Goal: Task Accomplishment & Management: Complete application form

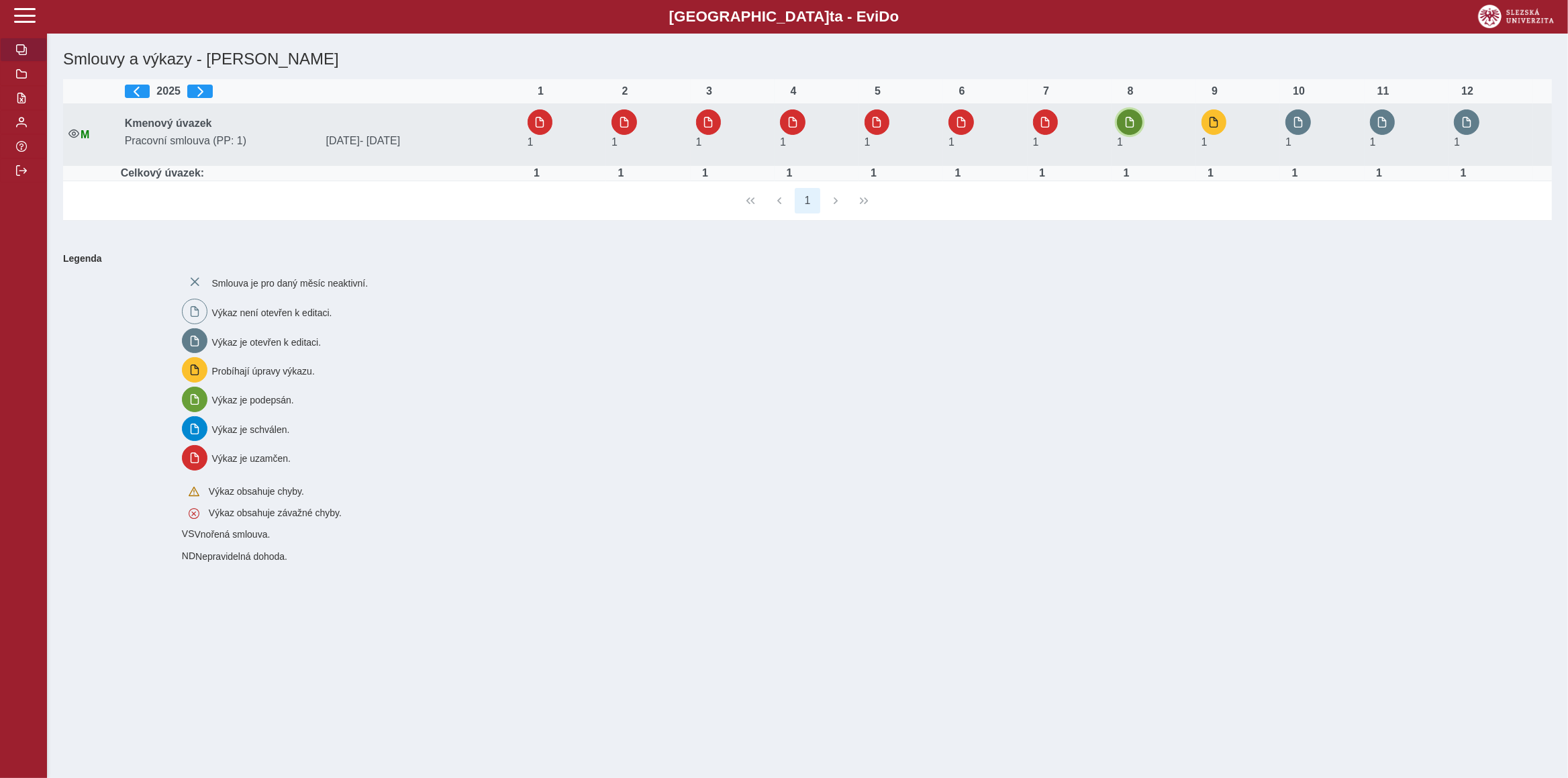
click at [1125, 124] on button "button" at bounding box center [1130, 121] width 25 height 25
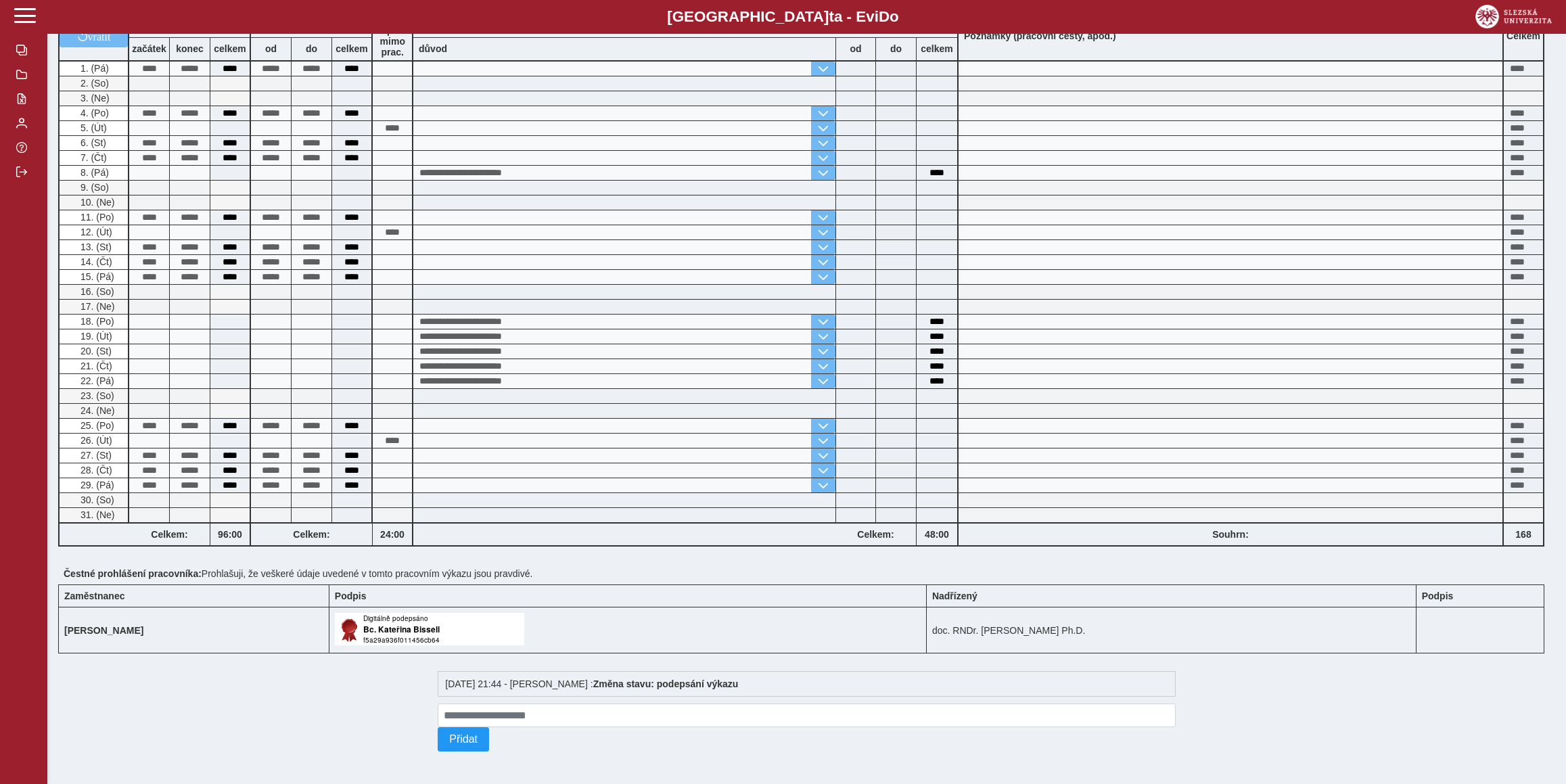
scroll to position [24, 0]
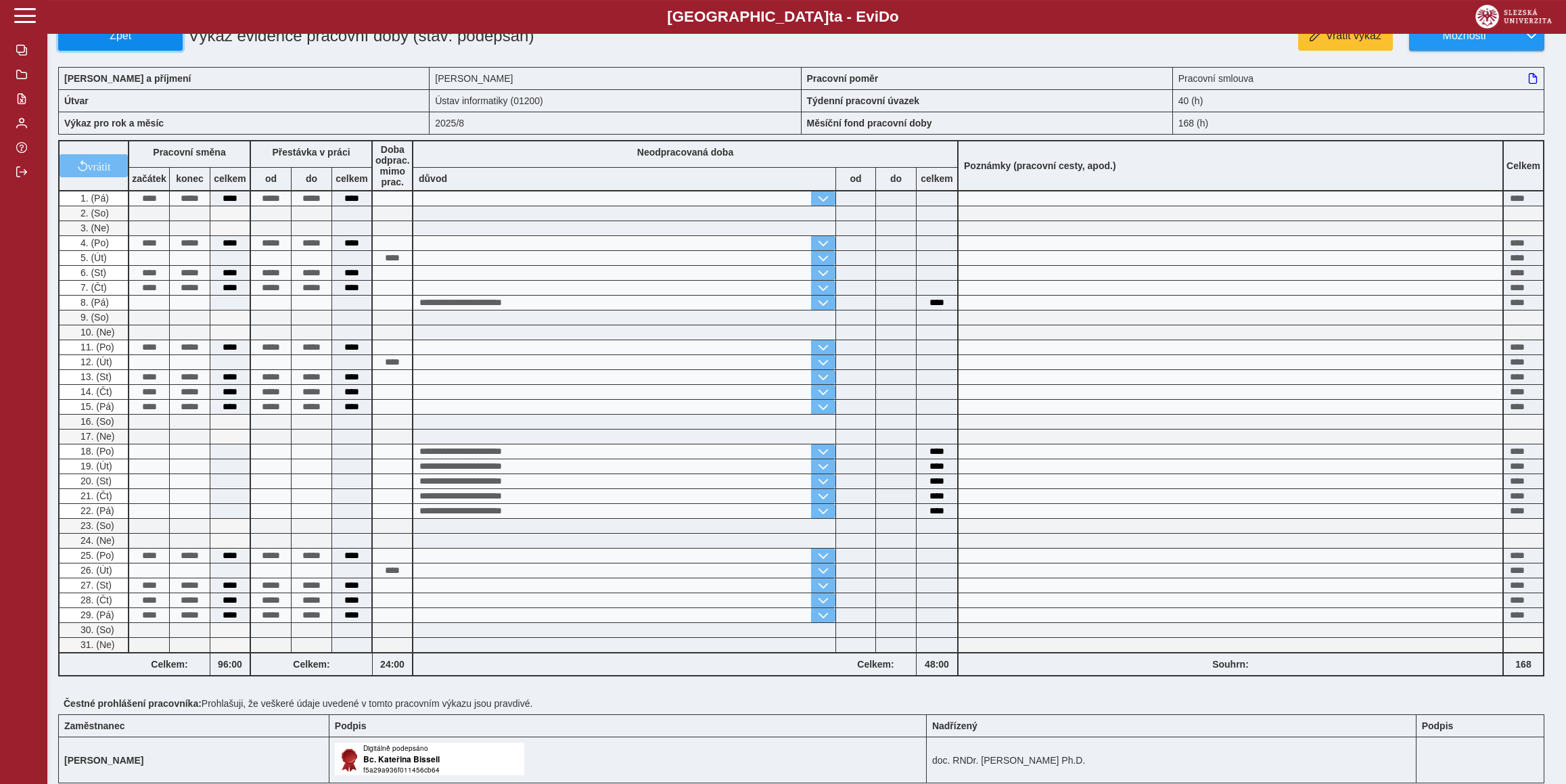
click at [167, 45] on button "Zpět" at bounding box center [120, 36] width 125 height 29
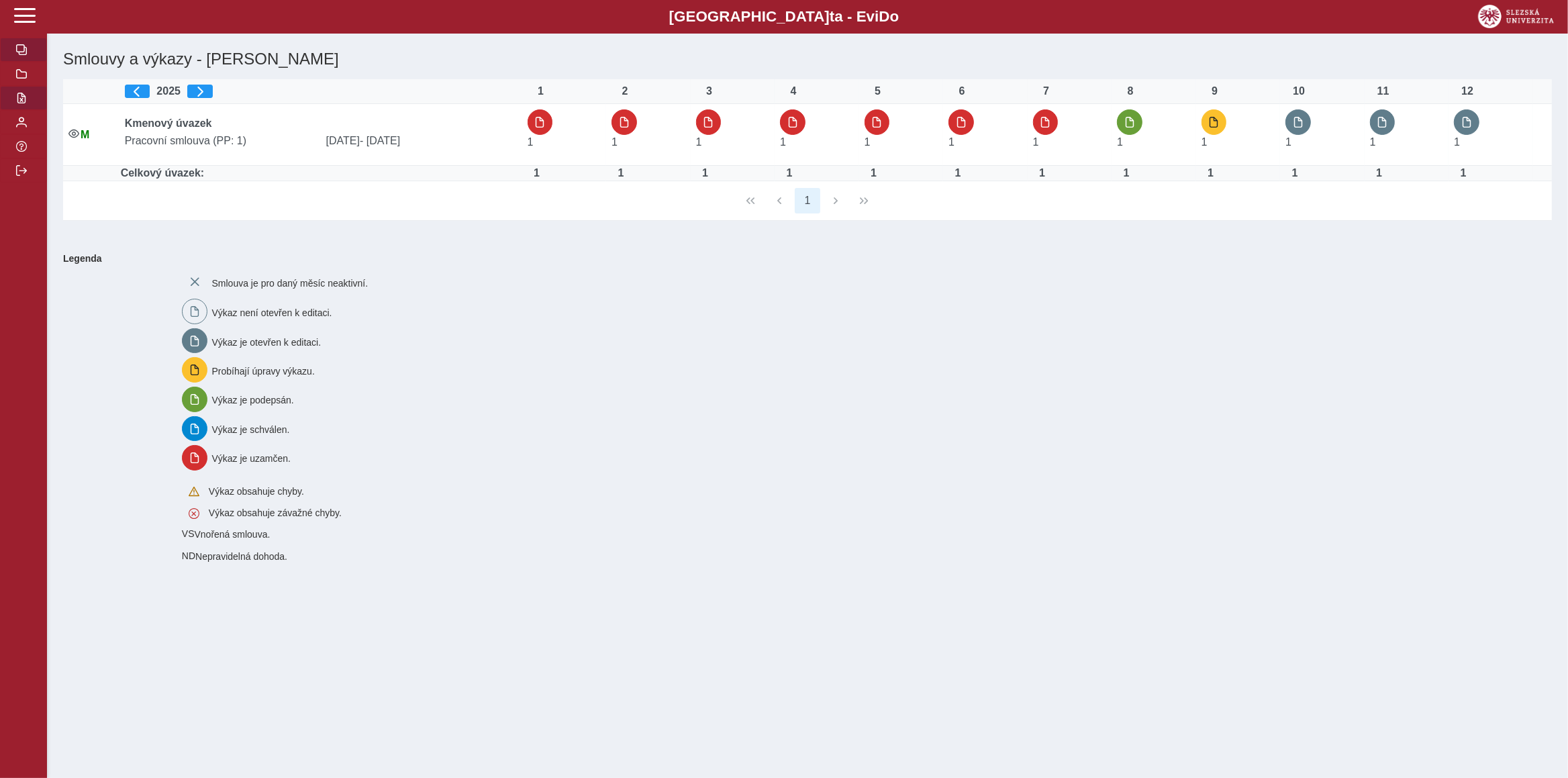
click at [33, 110] on button "button" at bounding box center [23, 98] width 47 height 24
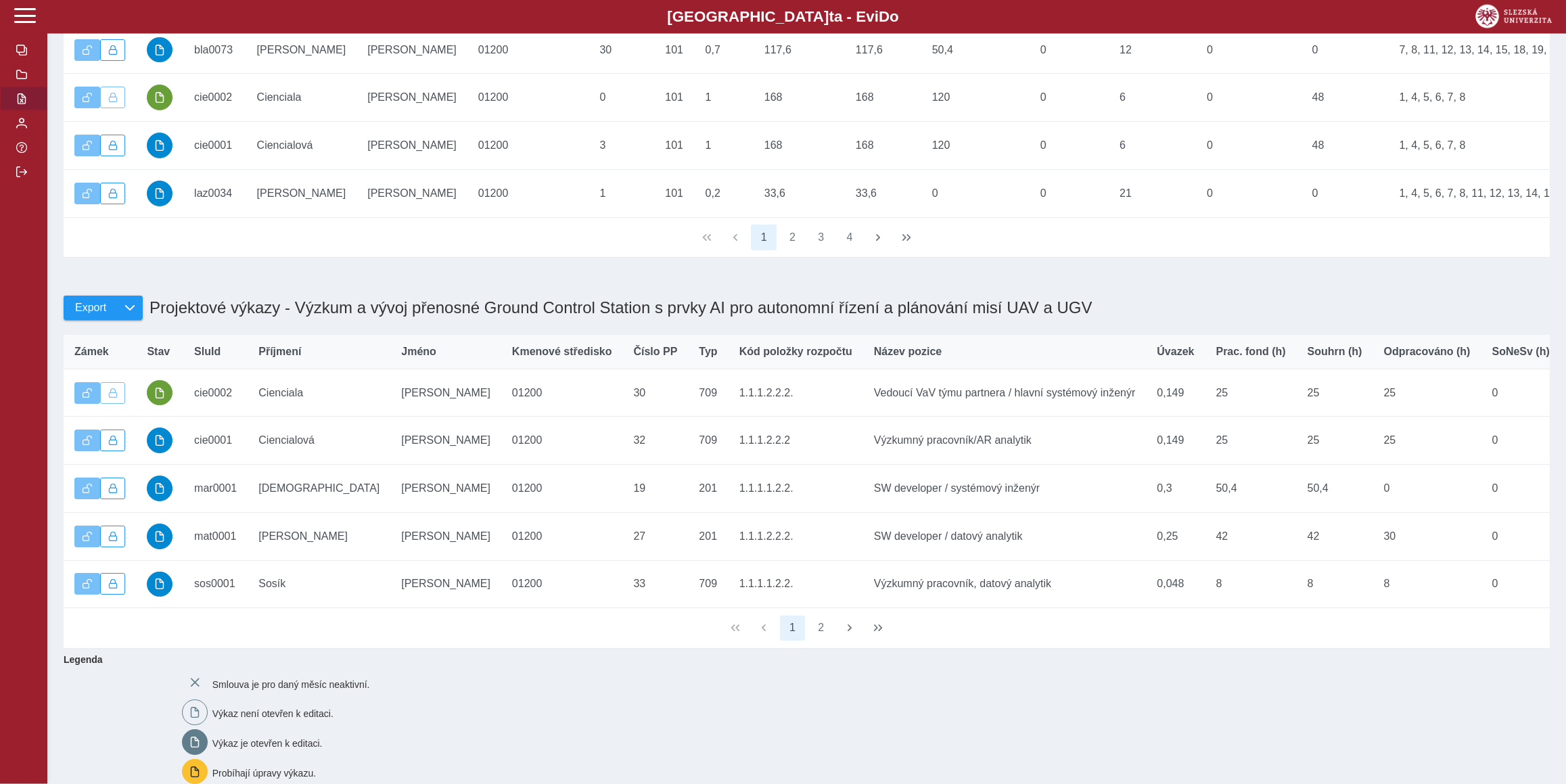
scroll to position [339, 0]
click at [816, 640] on button "2" at bounding box center [821, 627] width 26 height 26
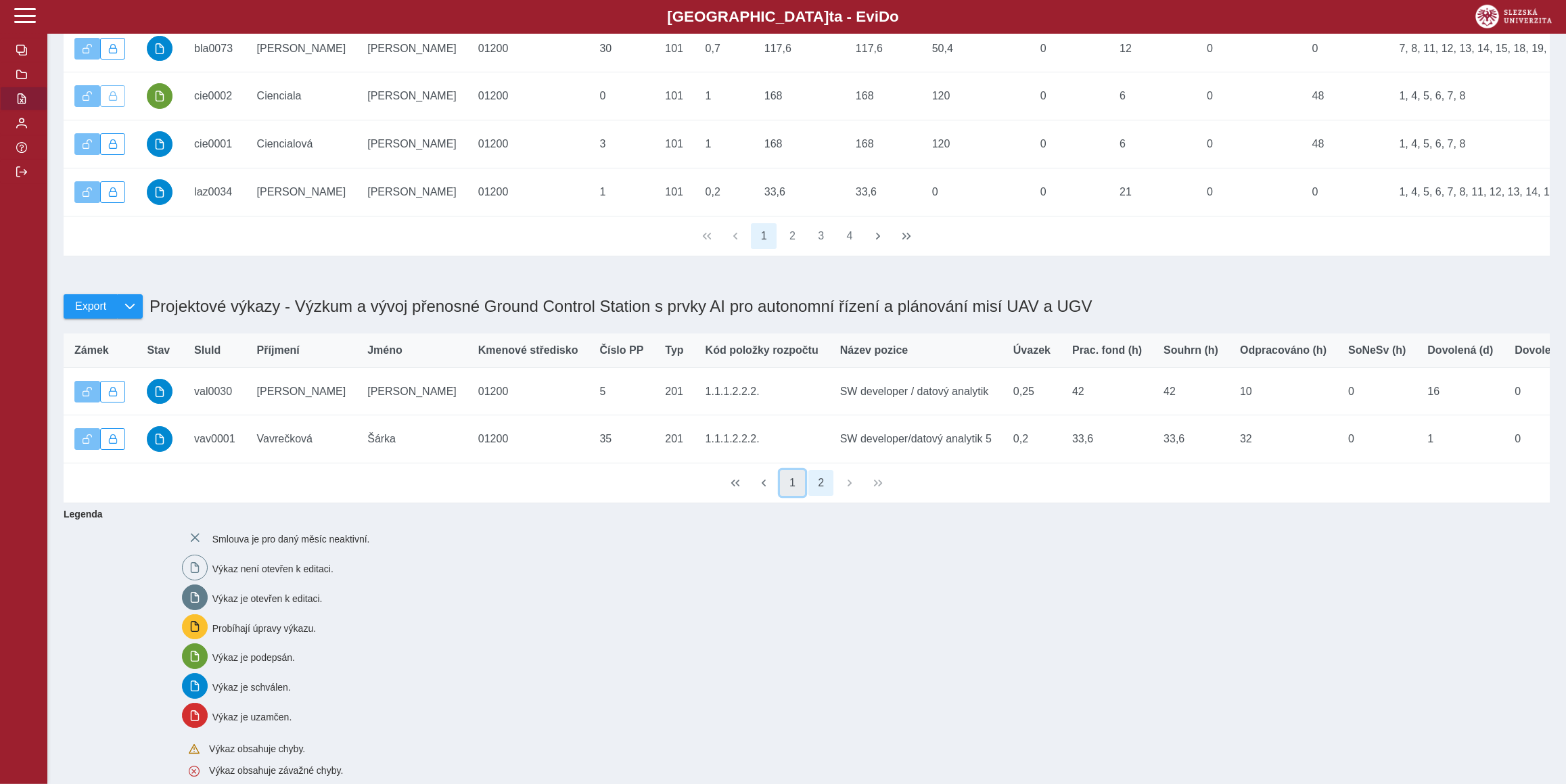
click at [790, 496] on button "1" at bounding box center [792, 483] width 26 height 26
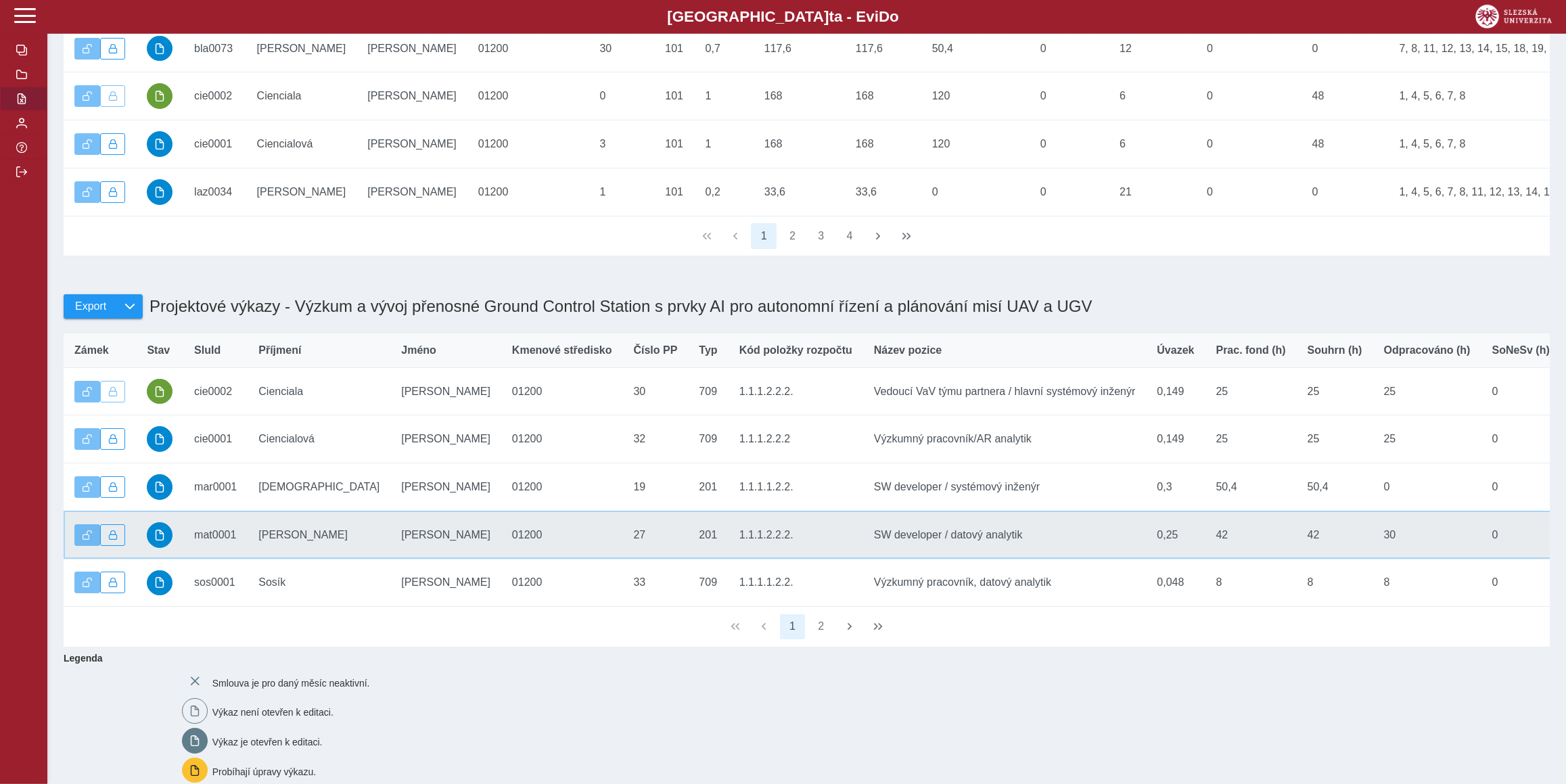
click at [287, 559] on td "Příjmení Matula" at bounding box center [318, 535] width 143 height 48
click at [163, 548] on button "button" at bounding box center [159, 535] width 26 height 26
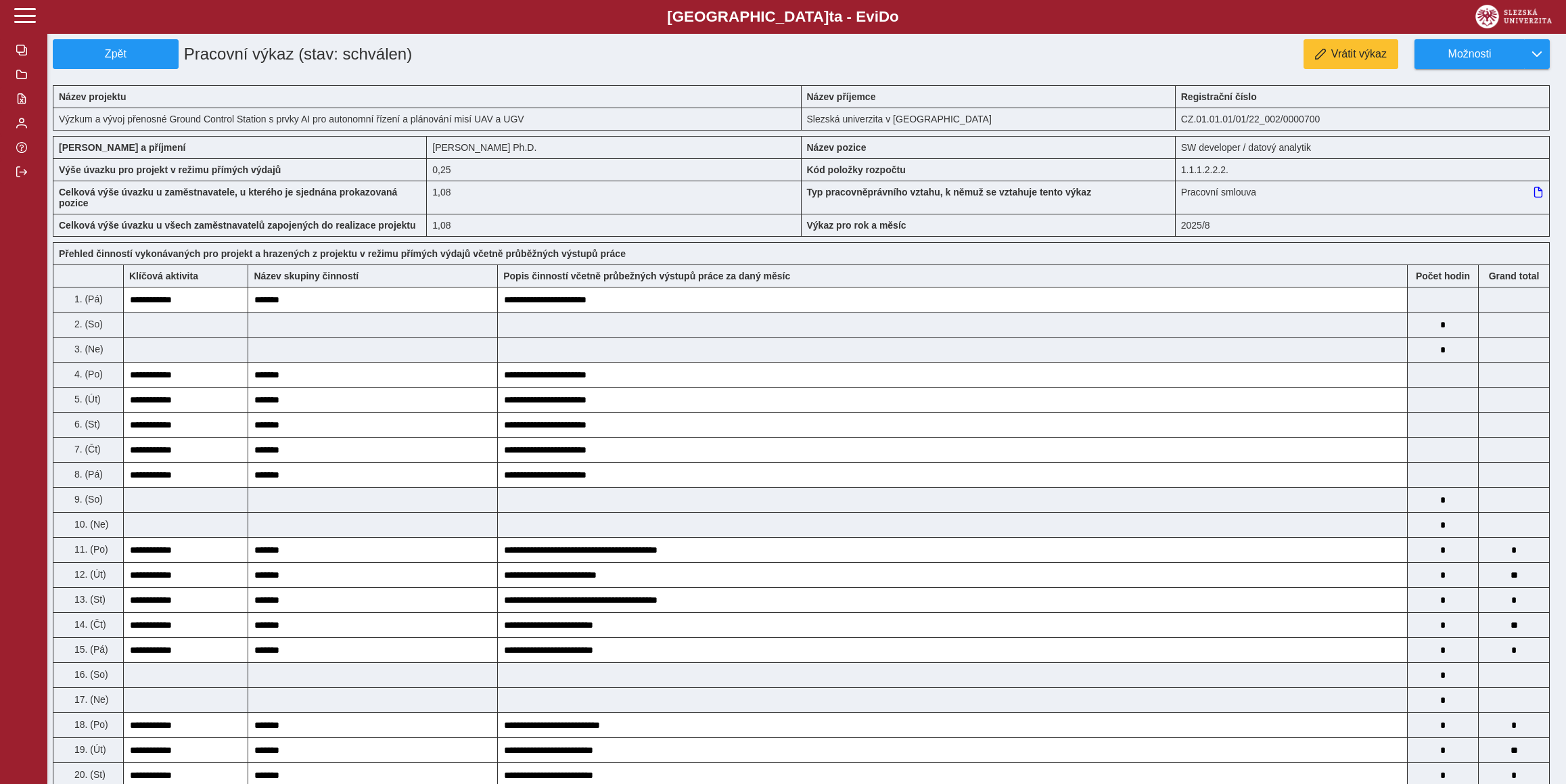
click at [1566, 139] on html "Slezská univerzi t a - Evi D o EviDo Zpět Pracovní výkaz (stav: schválen) Vráti…" at bounding box center [783, 392] width 1566 height 784
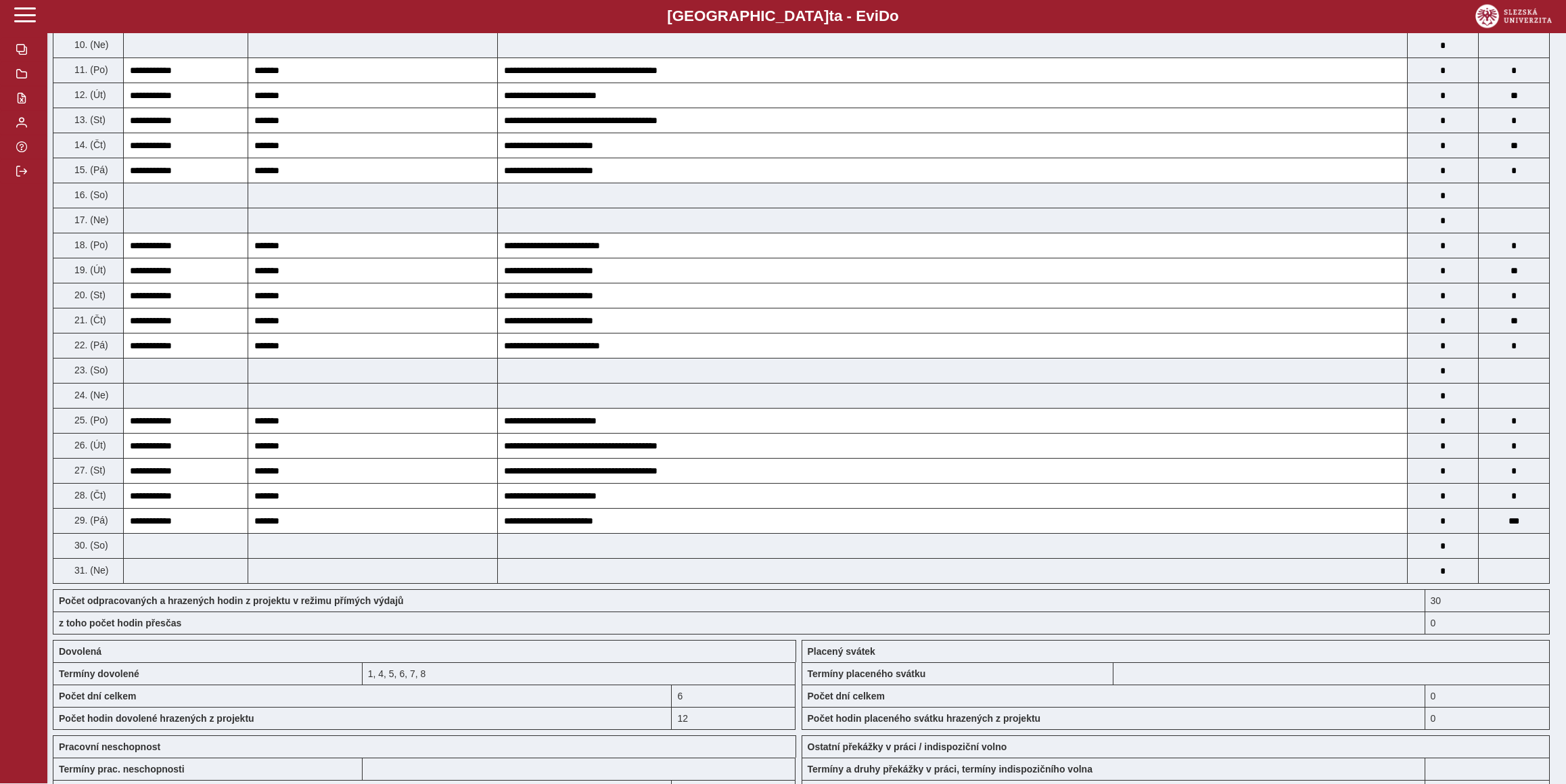
scroll to position [337, 0]
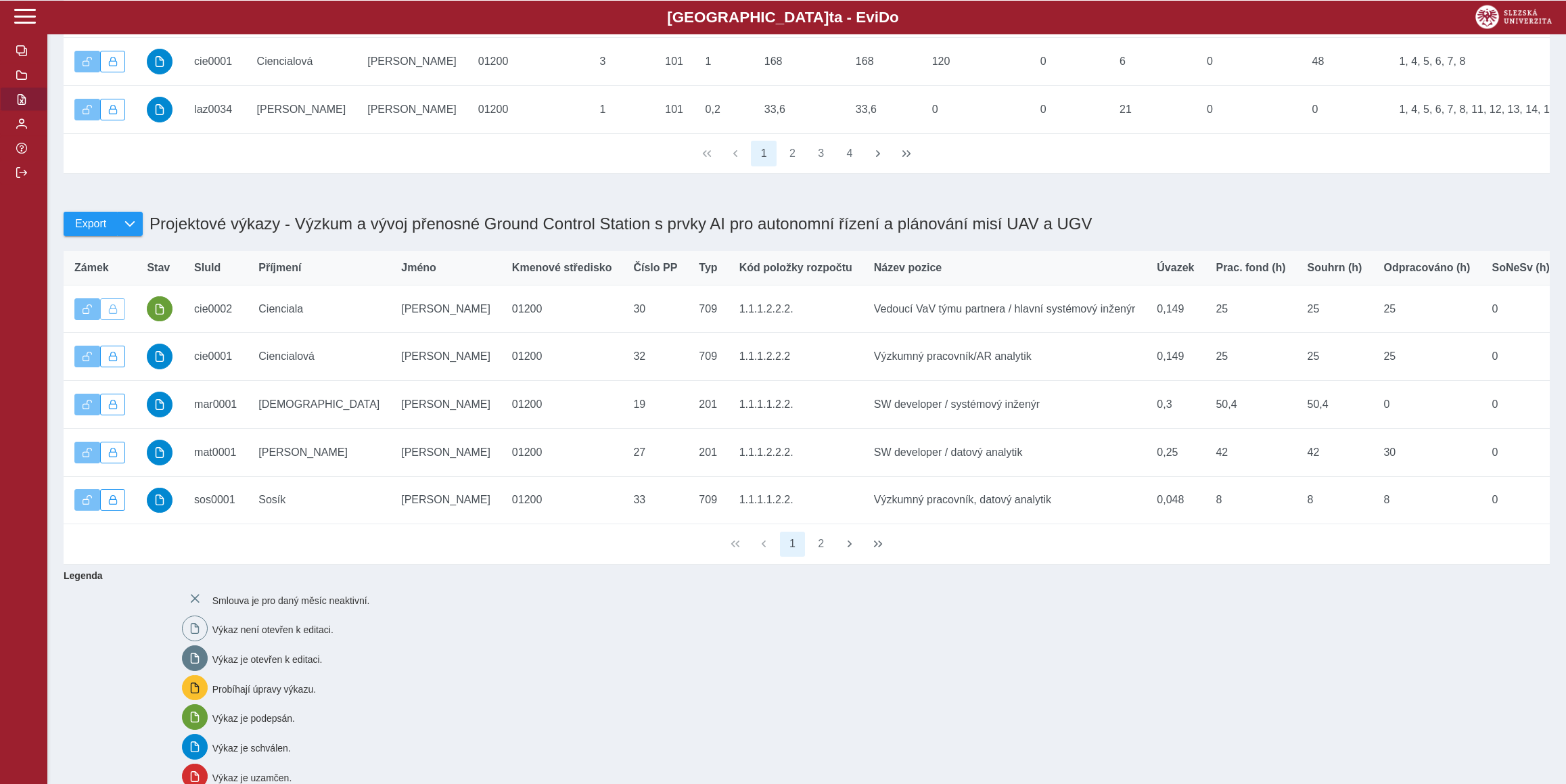
scroll to position [429, 0]
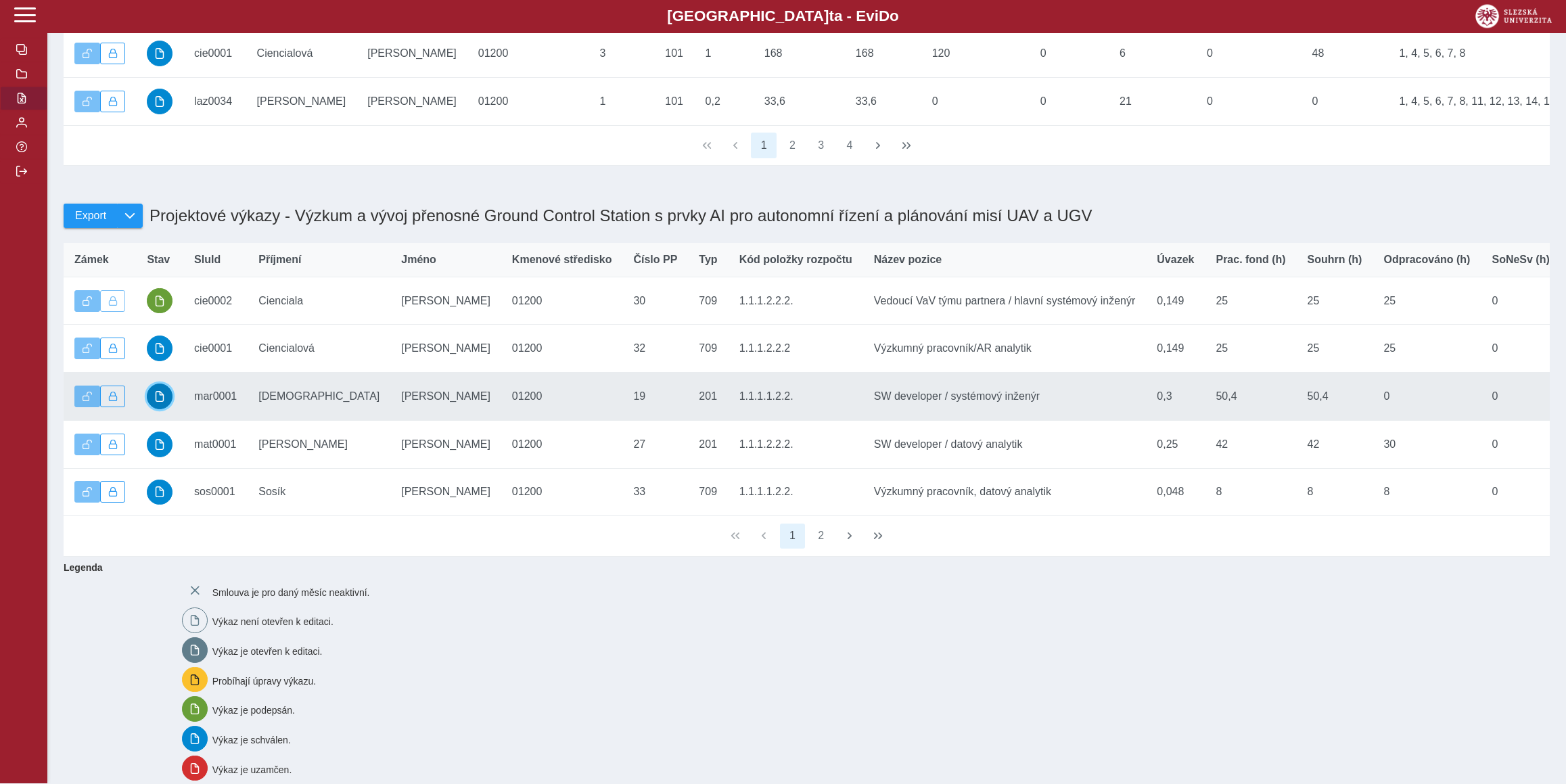
click at [155, 410] on button "button" at bounding box center [159, 397] width 26 height 26
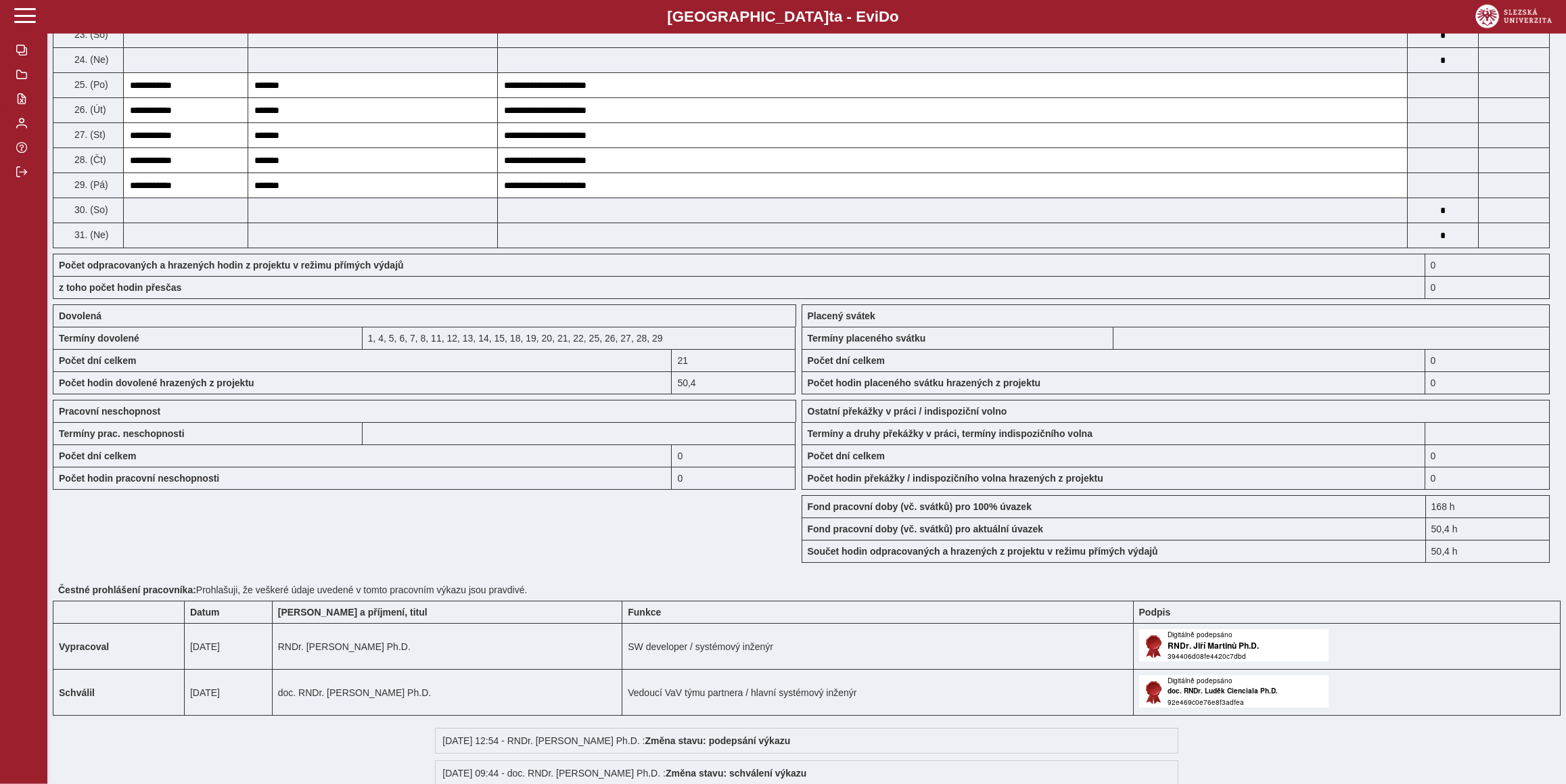
scroll to position [925, 0]
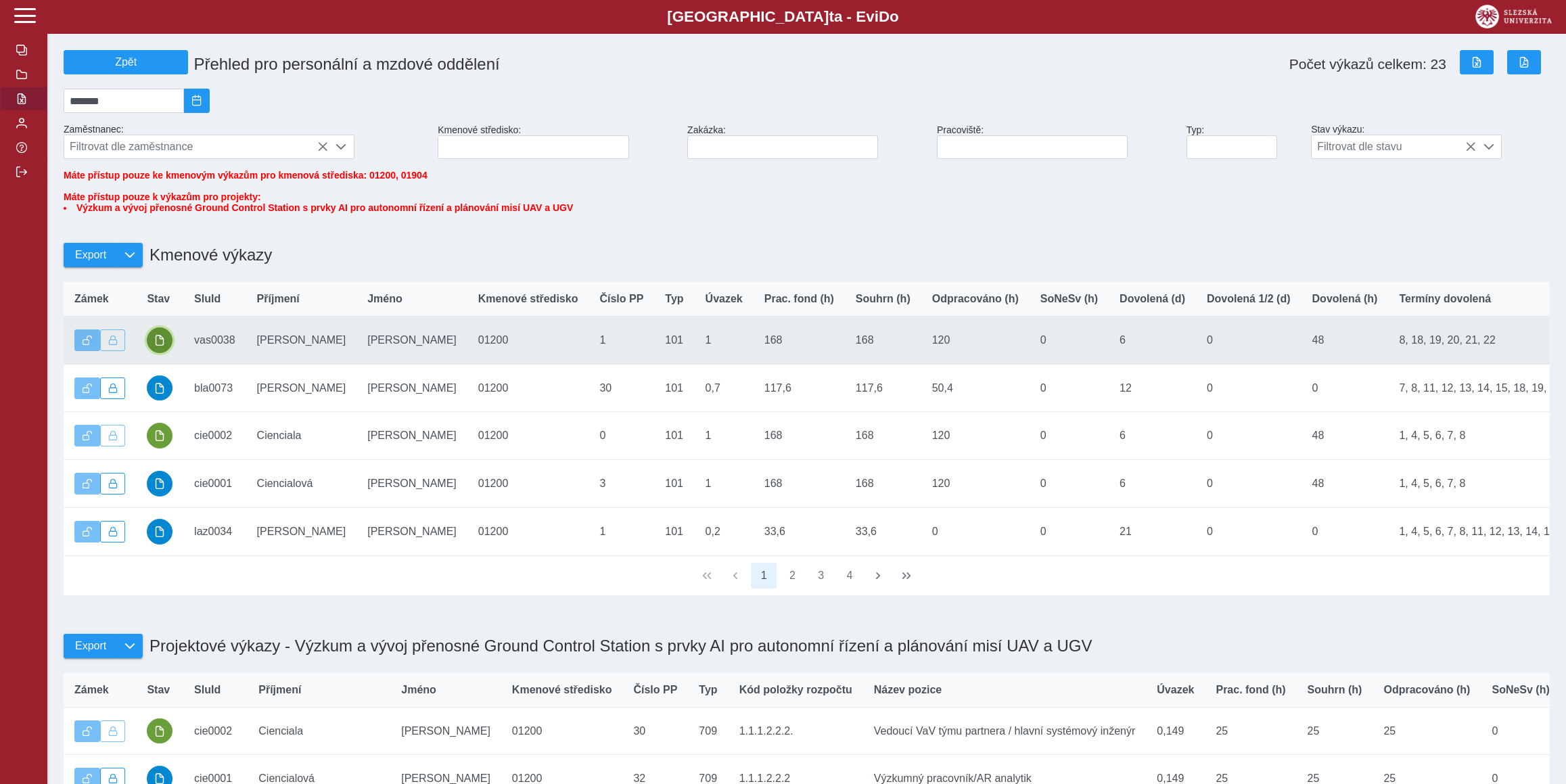
click at [159, 346] on span "button" at bounding box center [160, 340] width 11 height 11
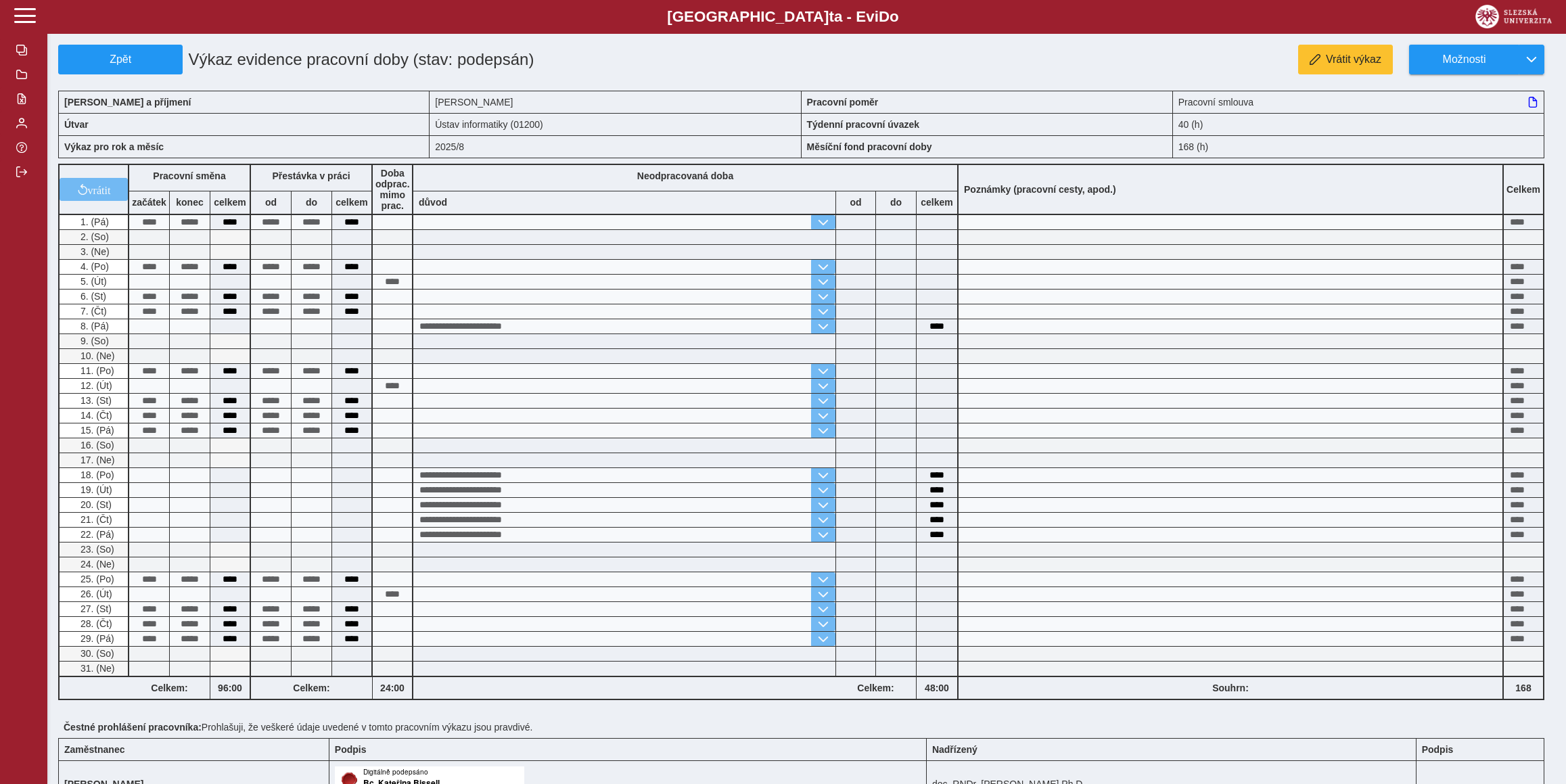
click at [1472, 23] on b "Slezská univerzi t a - Evi D o" at bounding box center [783, 16] width 1485 height 18
click at [1457, 58] on span "Možnosti" at bounding box center [1464, 60] width 88 height 12
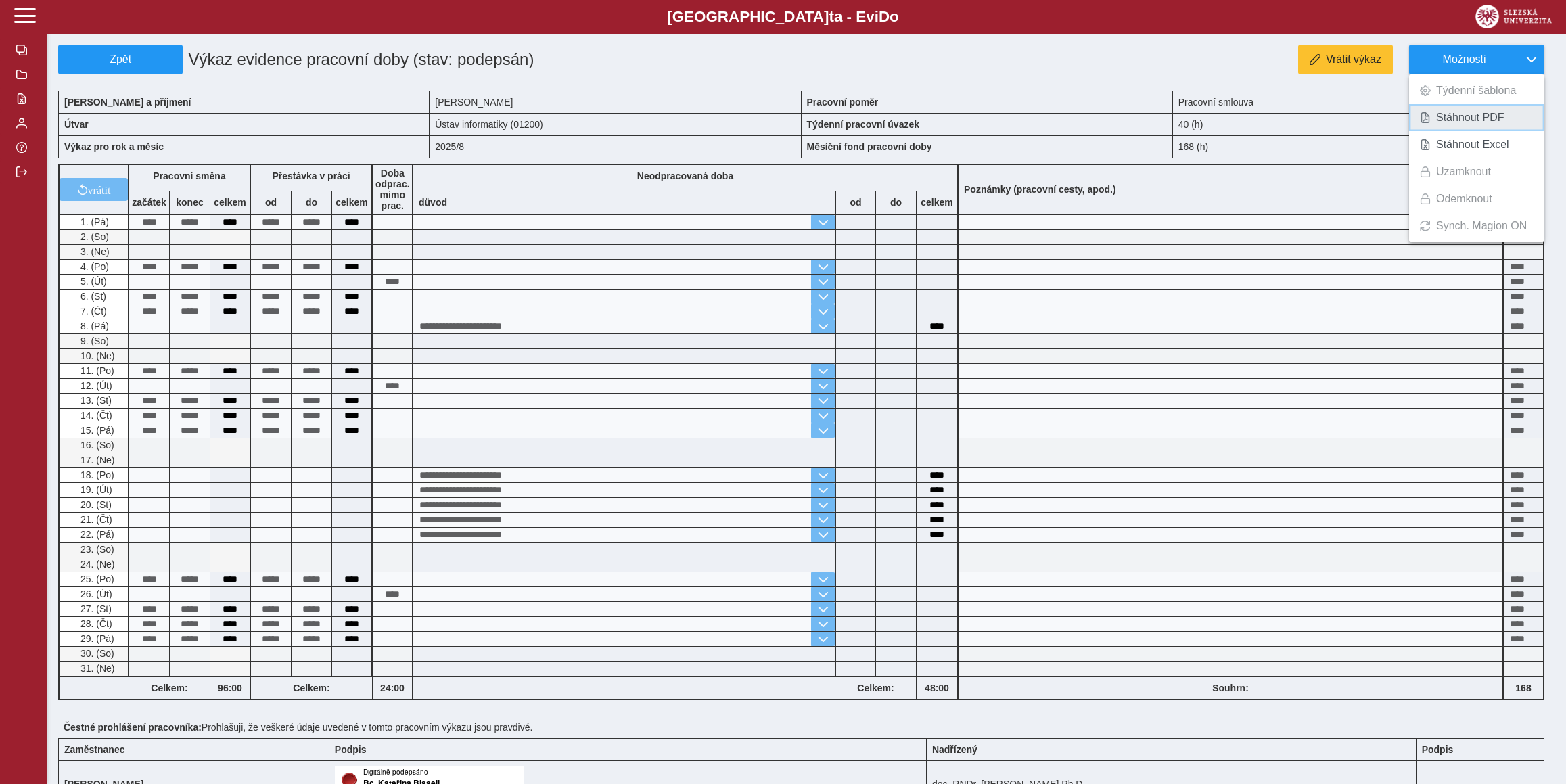
click at [1461, 112] on span "Stáhnout PDF" at bounding box center [1470, 118] width 68 height 11
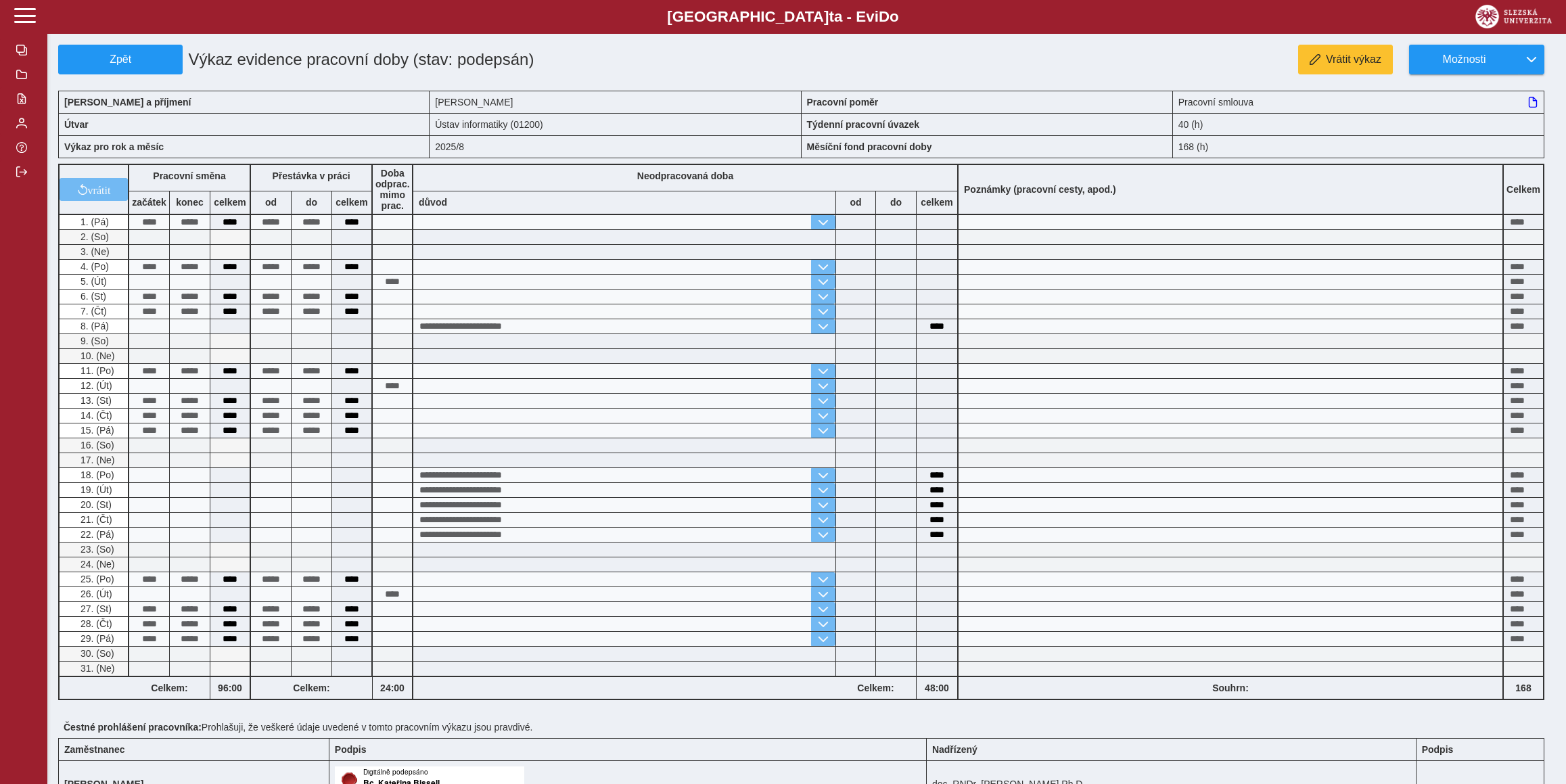
click at [67, 41] on div "**********" at bounding box center [807, 469] width 1519 height 937
click at [77, 58] on span "Zpět" at bounding box center [120, 60] width 112 height 12
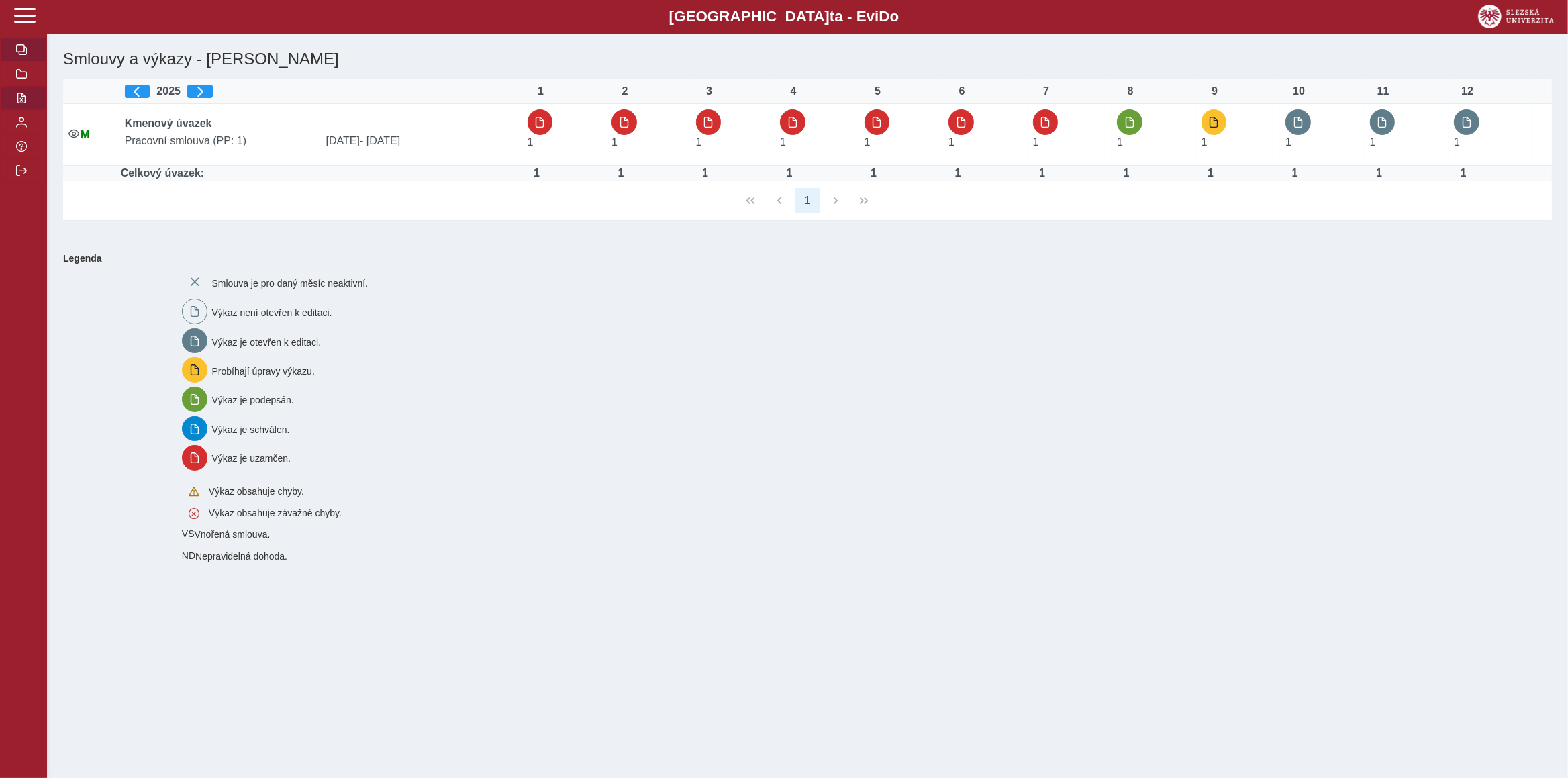
click at [8, 110] on button "button" at bounding box center [23, 98] width 47 height 24
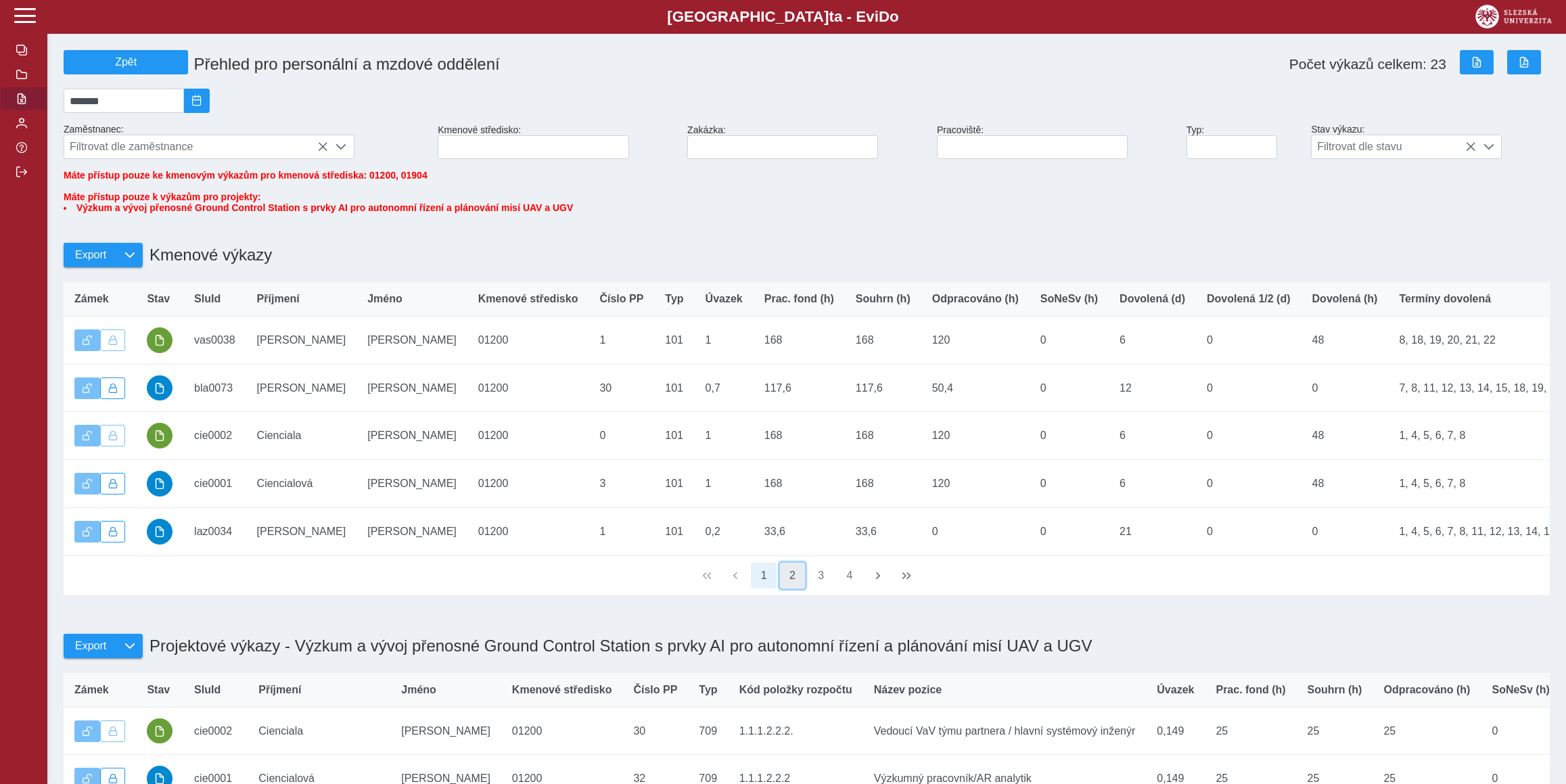
click at [781, 588] on button "2" at bounding box center [792, 575] width 26 height 26
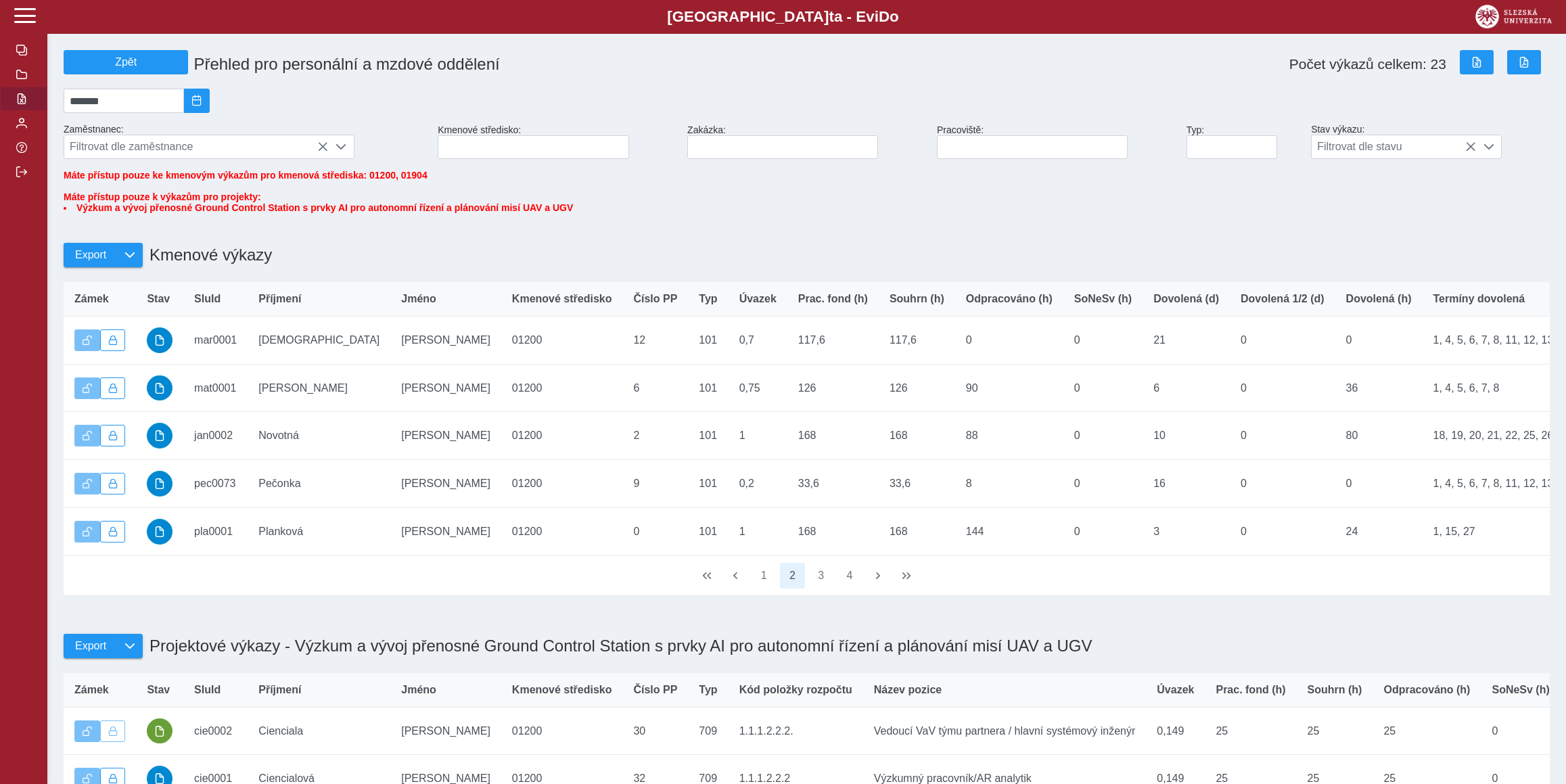
click at [835, 590] on span "1 2 3 4" at bounding box center [807, 576] width 115 height 29
click at [824, 588] on button "3" at bounding box center [821, 575] width 26 height 26
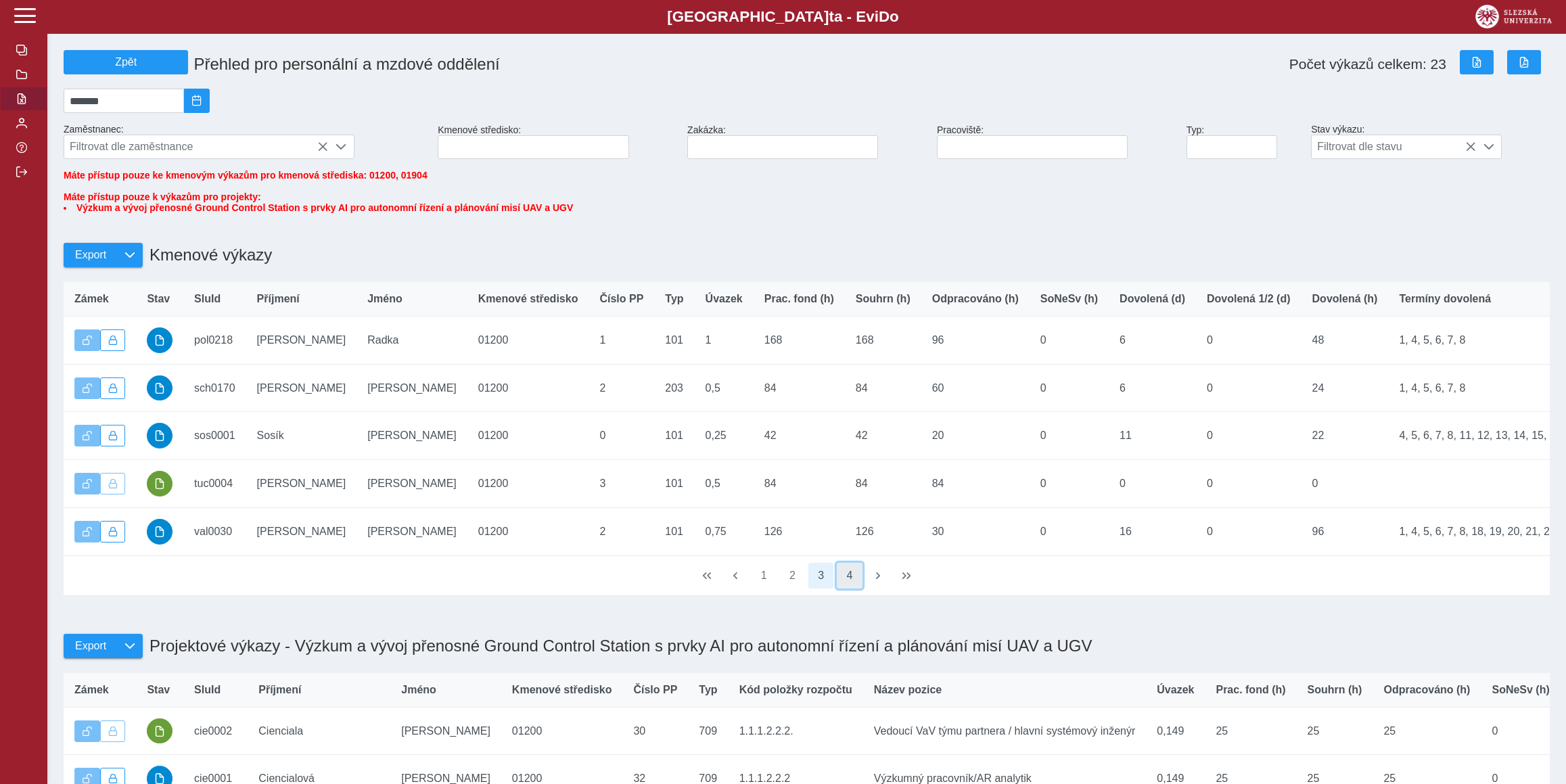
click at [844, 588] on button "4" at bounding box center [849, 575] width 26 height 26
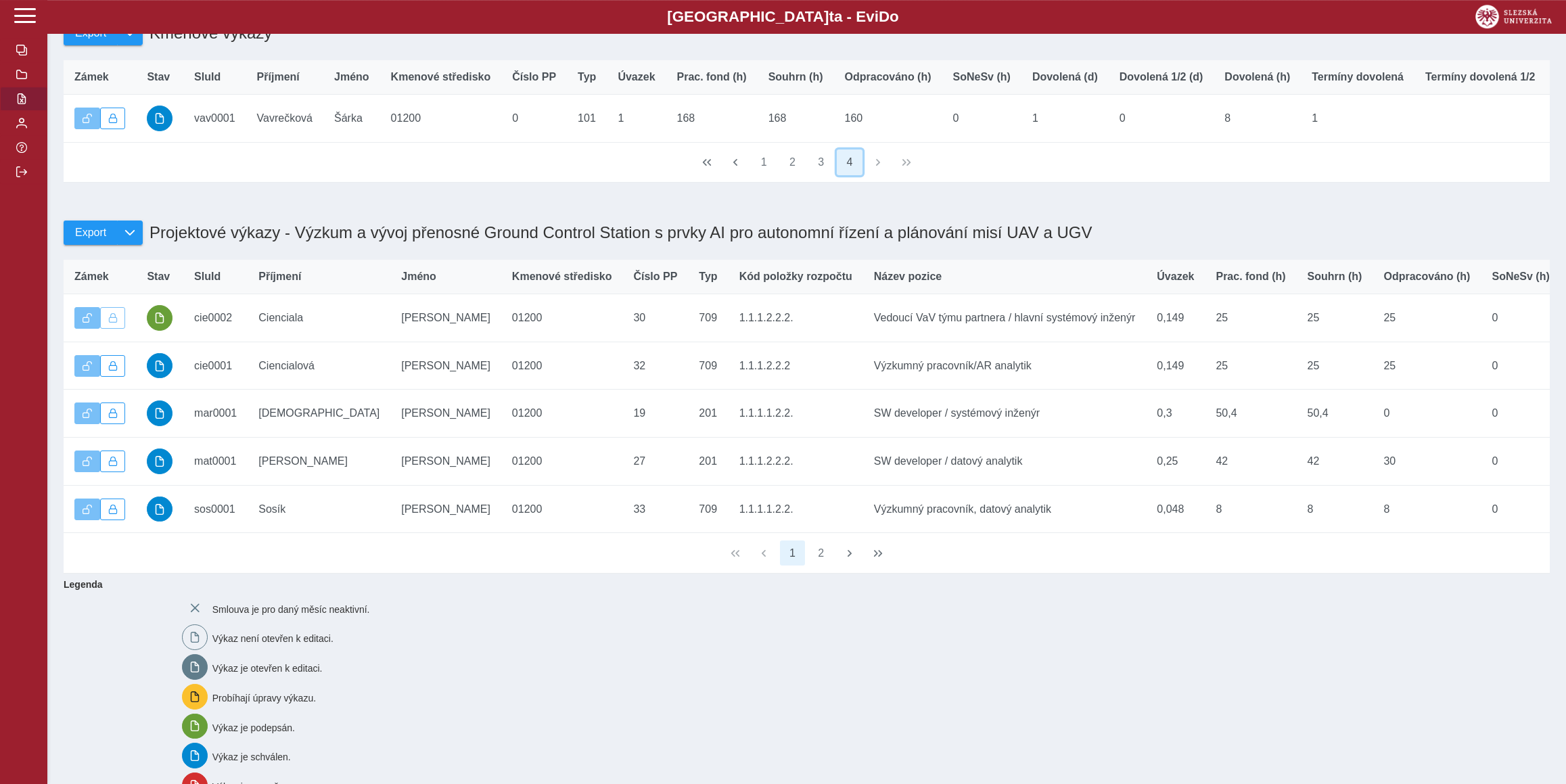
scroll to position [223, 0]
click at [817, 565] on button "2" at bounding box center [821, 552] width 26 height 26
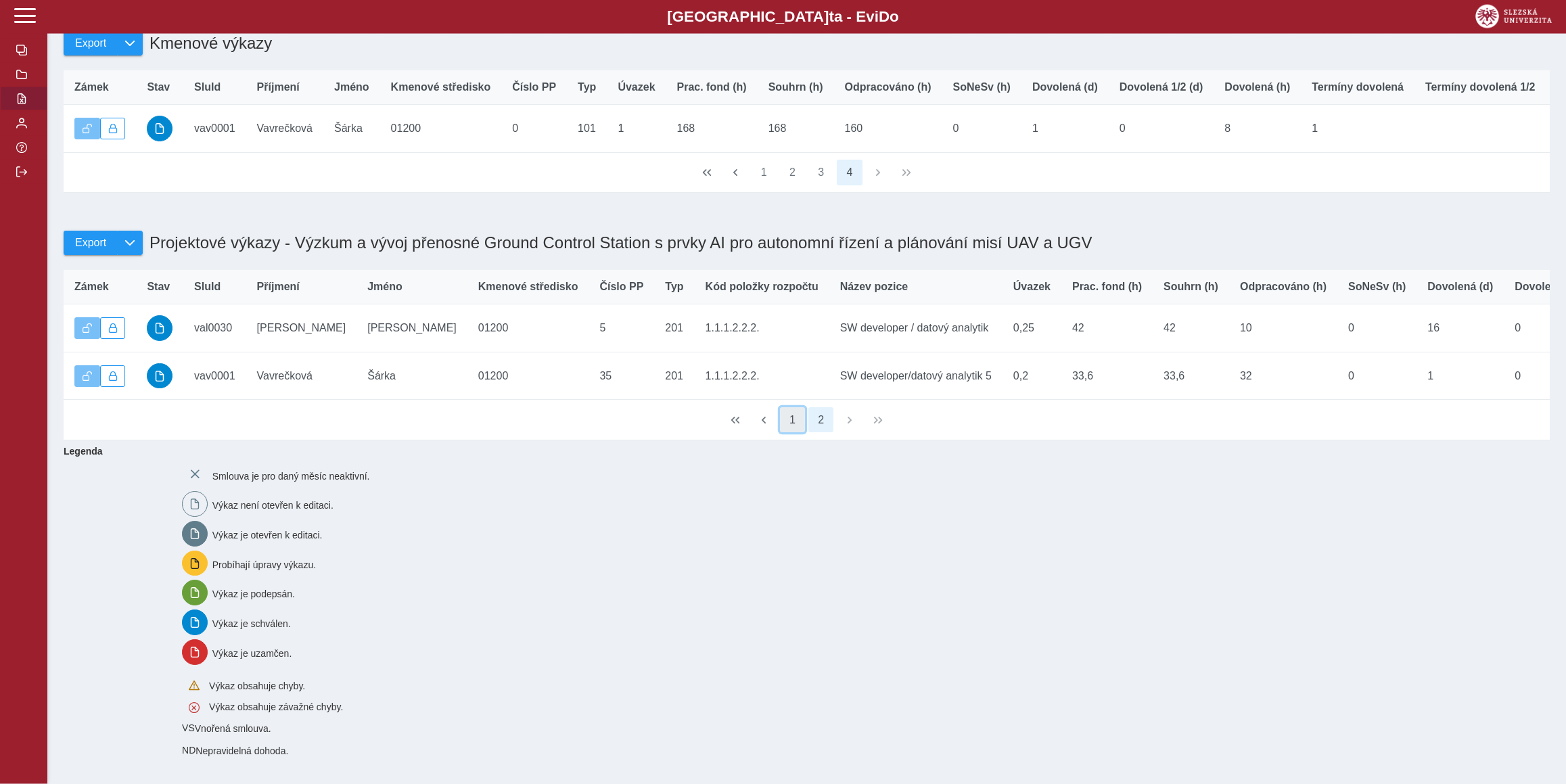
click at [791, 433] on button "1" at bounding box center [792, 420] width 26 height 26
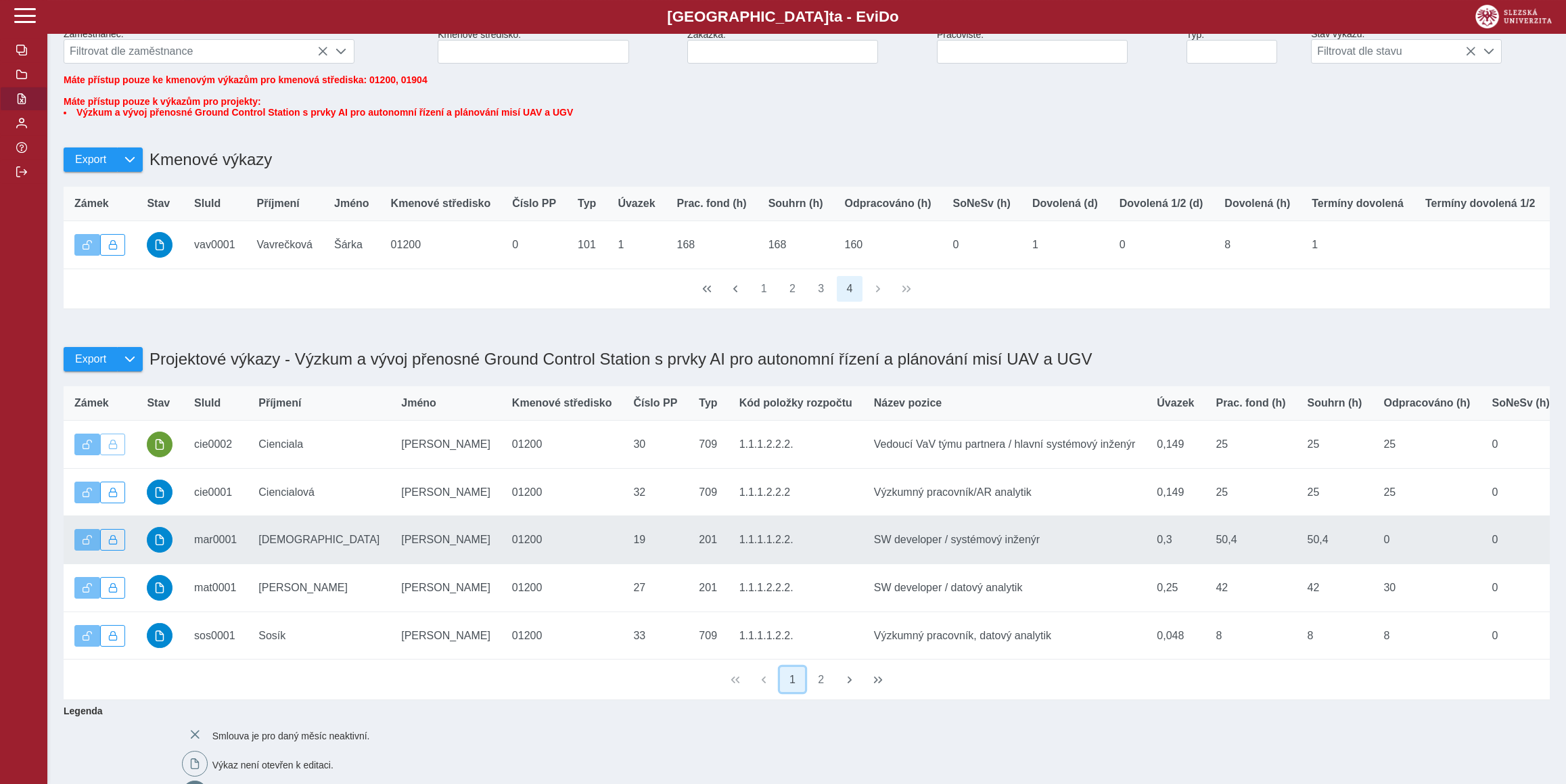
scroll to position [0, 0]
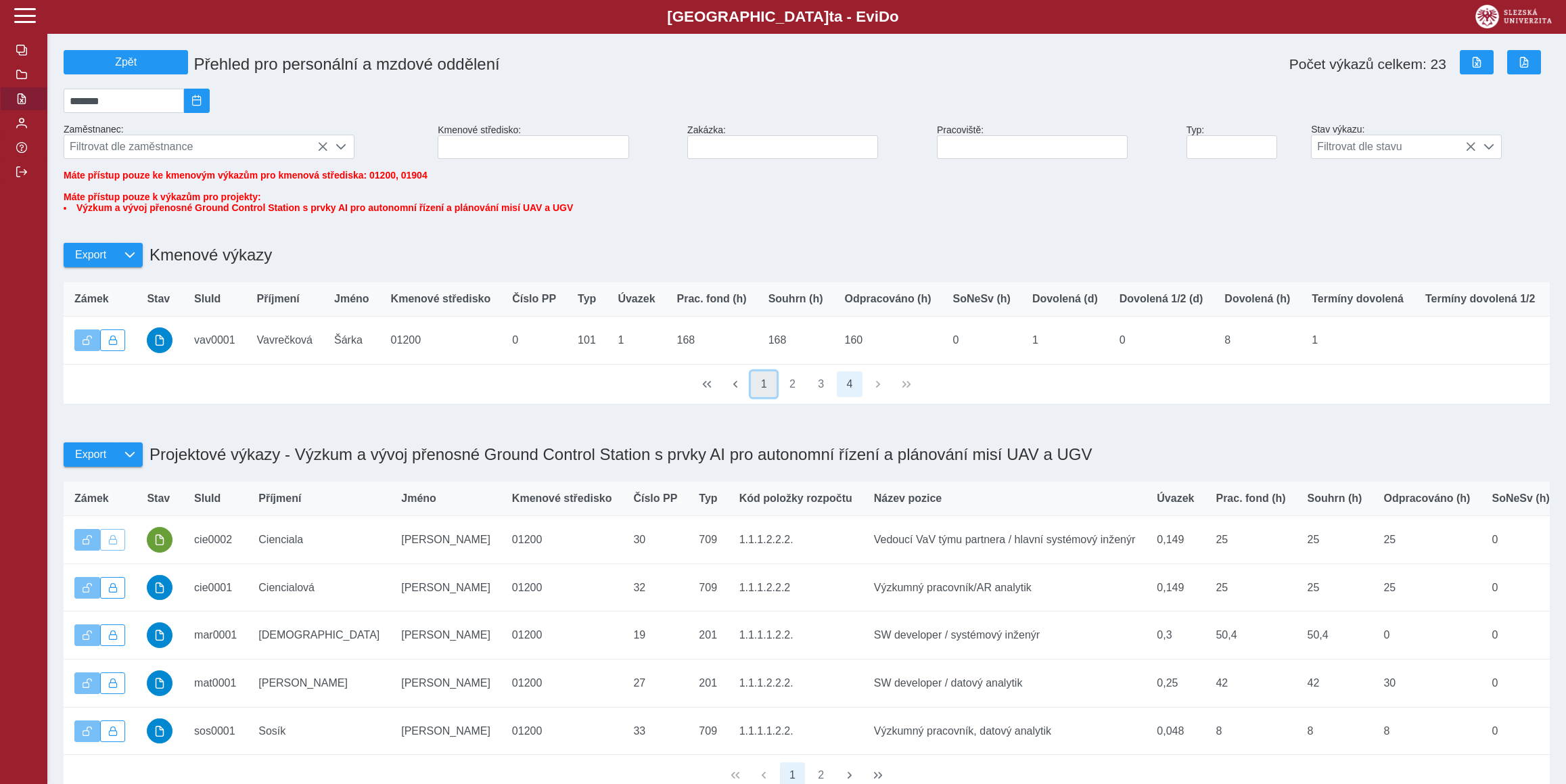
click at [760, 397] on button "1" at bounding box center [763, 383] width 26 height 26
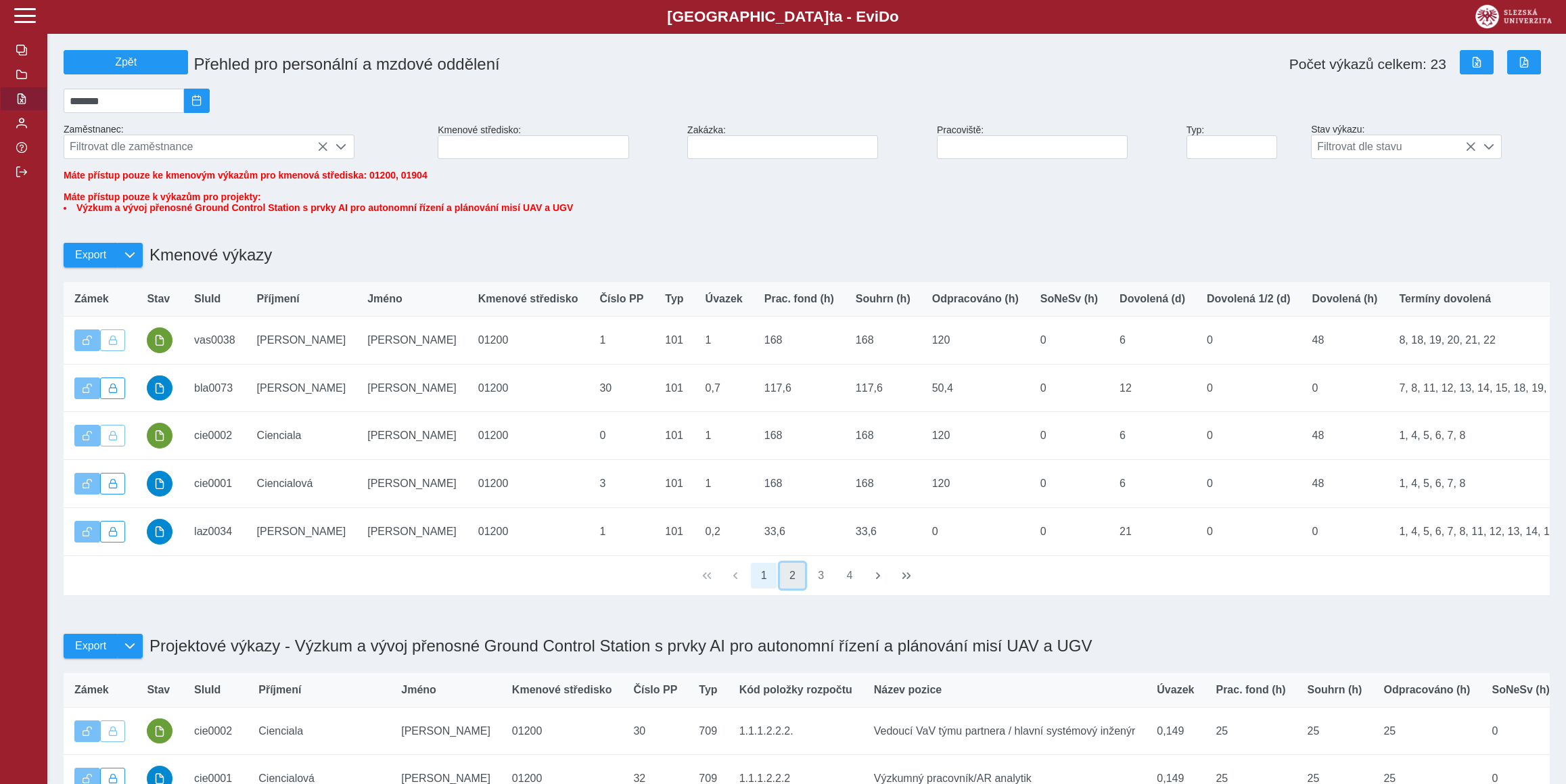
click at [791, 588] on button "2" at bounding box center [792, 575] width 26 height 26
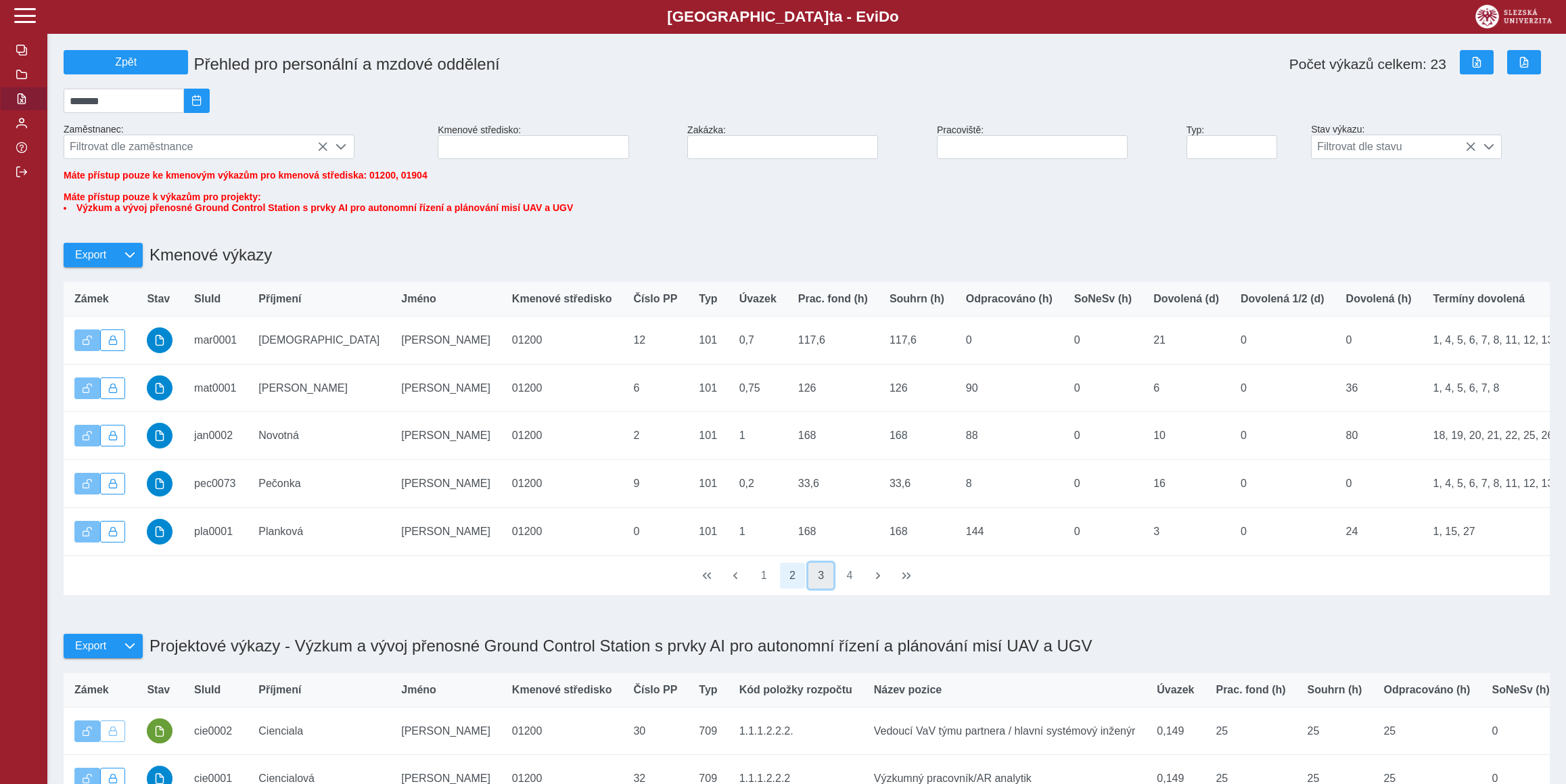
click at [819, 588] on button "3" at bounding box center [821, 575] width 26 height 26
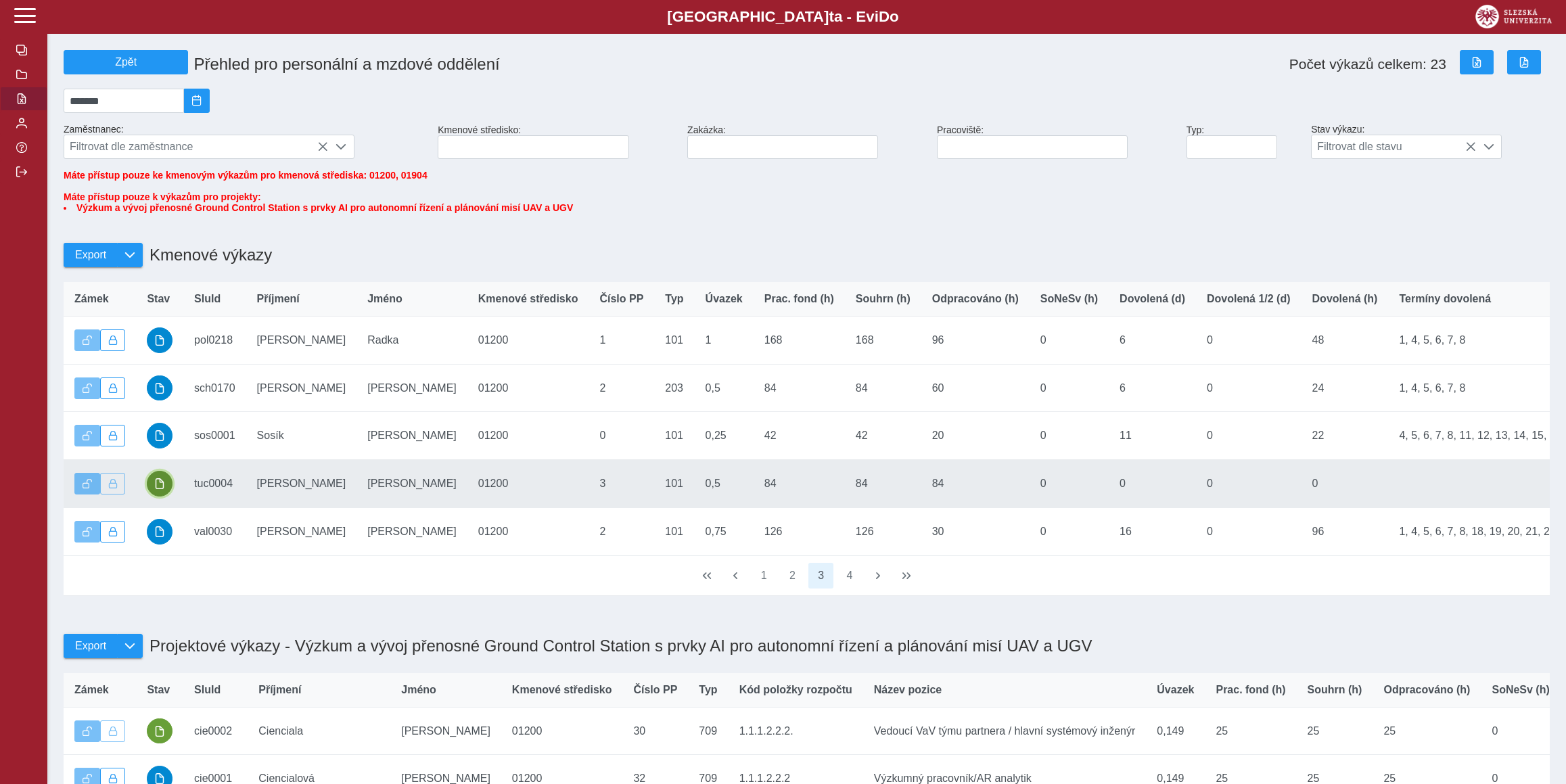
click at [157, 489] on span "button" at bounding box center [160, 483] width 11 height 11
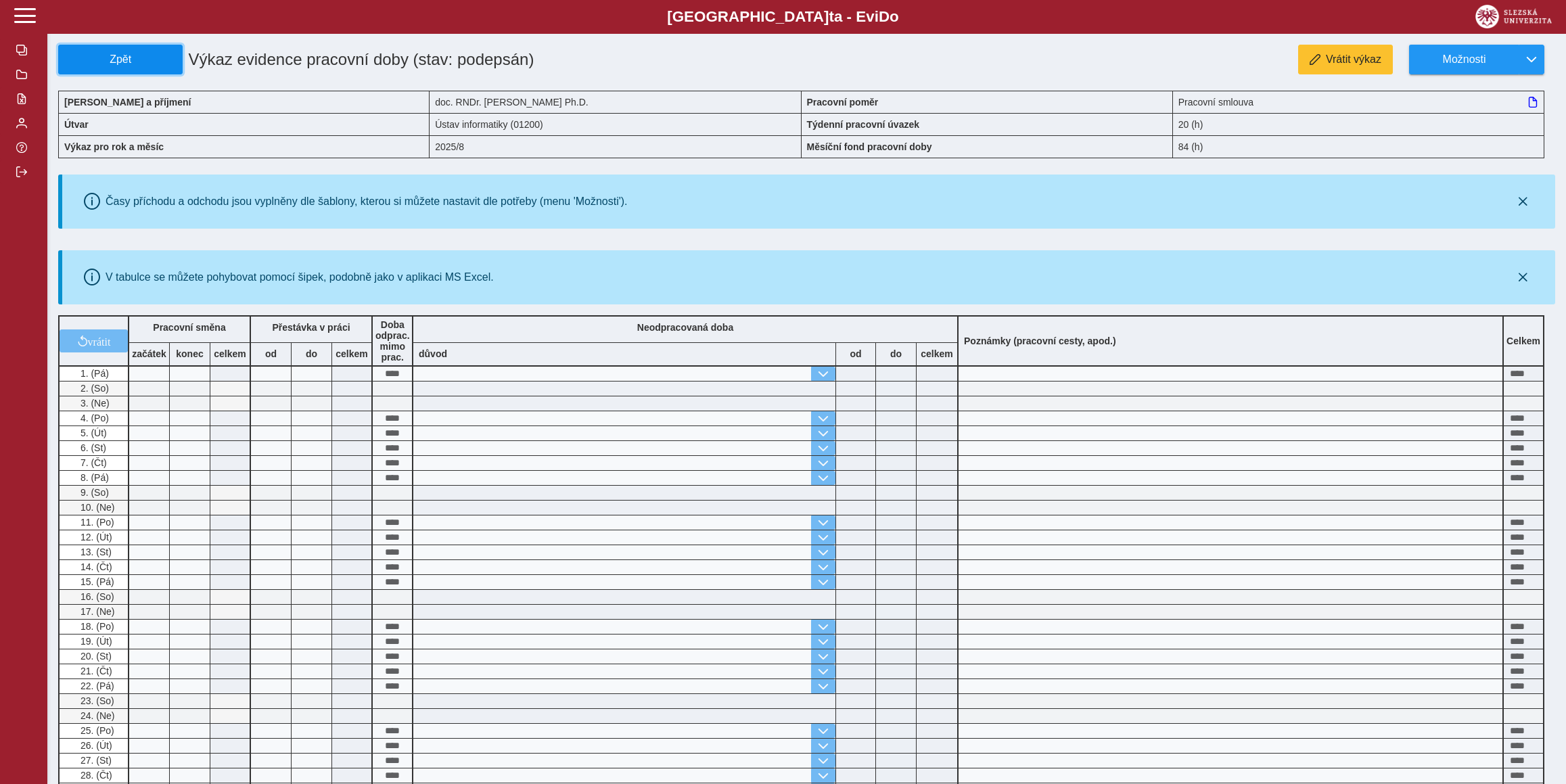
click at [136, 70] on button "Zpět" at bounding box center [120, 60] width 125 height 29
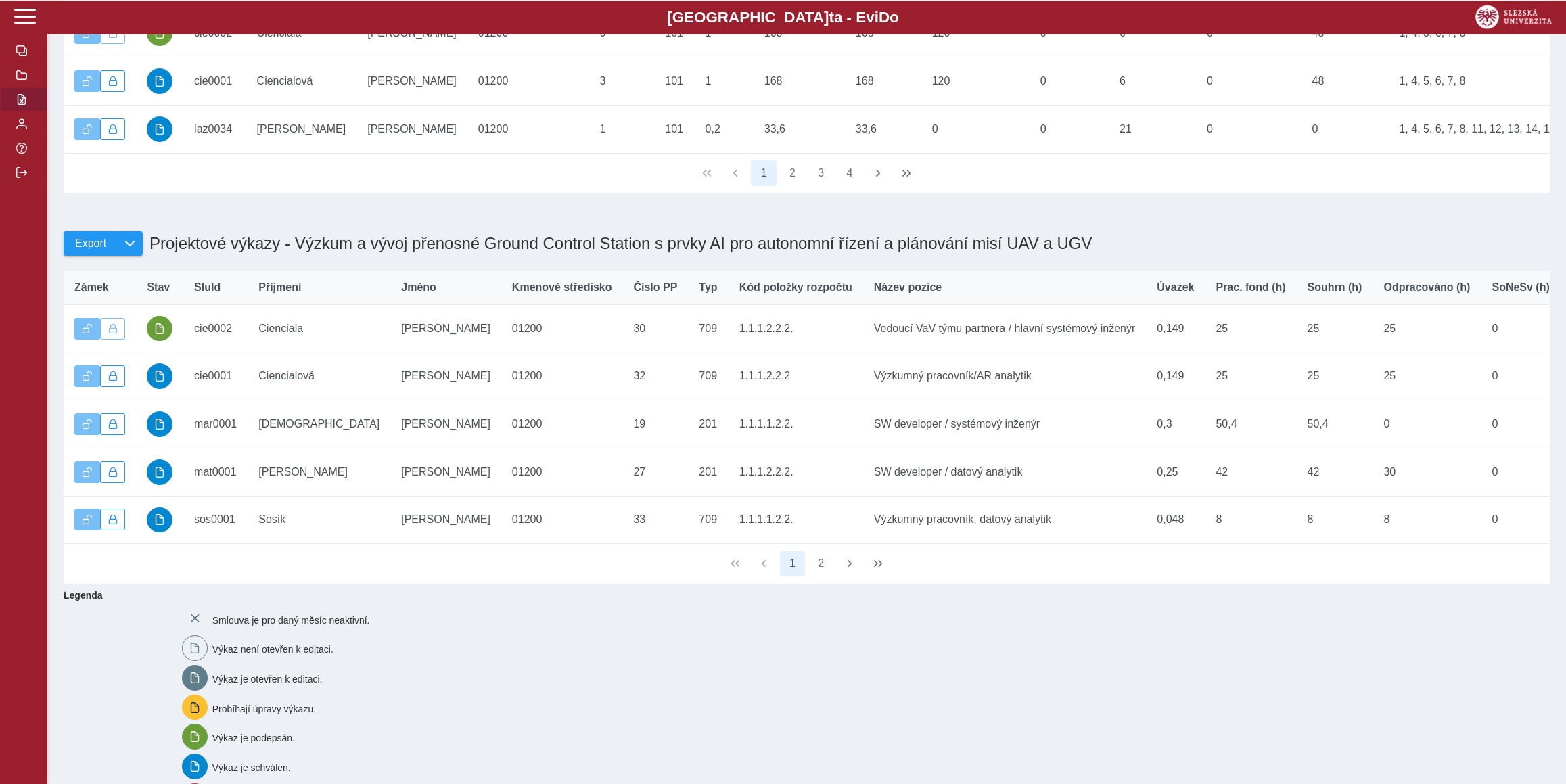
scroll to position [401, 0]
click at [828, 578] on button "2" at bounding box center [821, 565] width 26 height 26
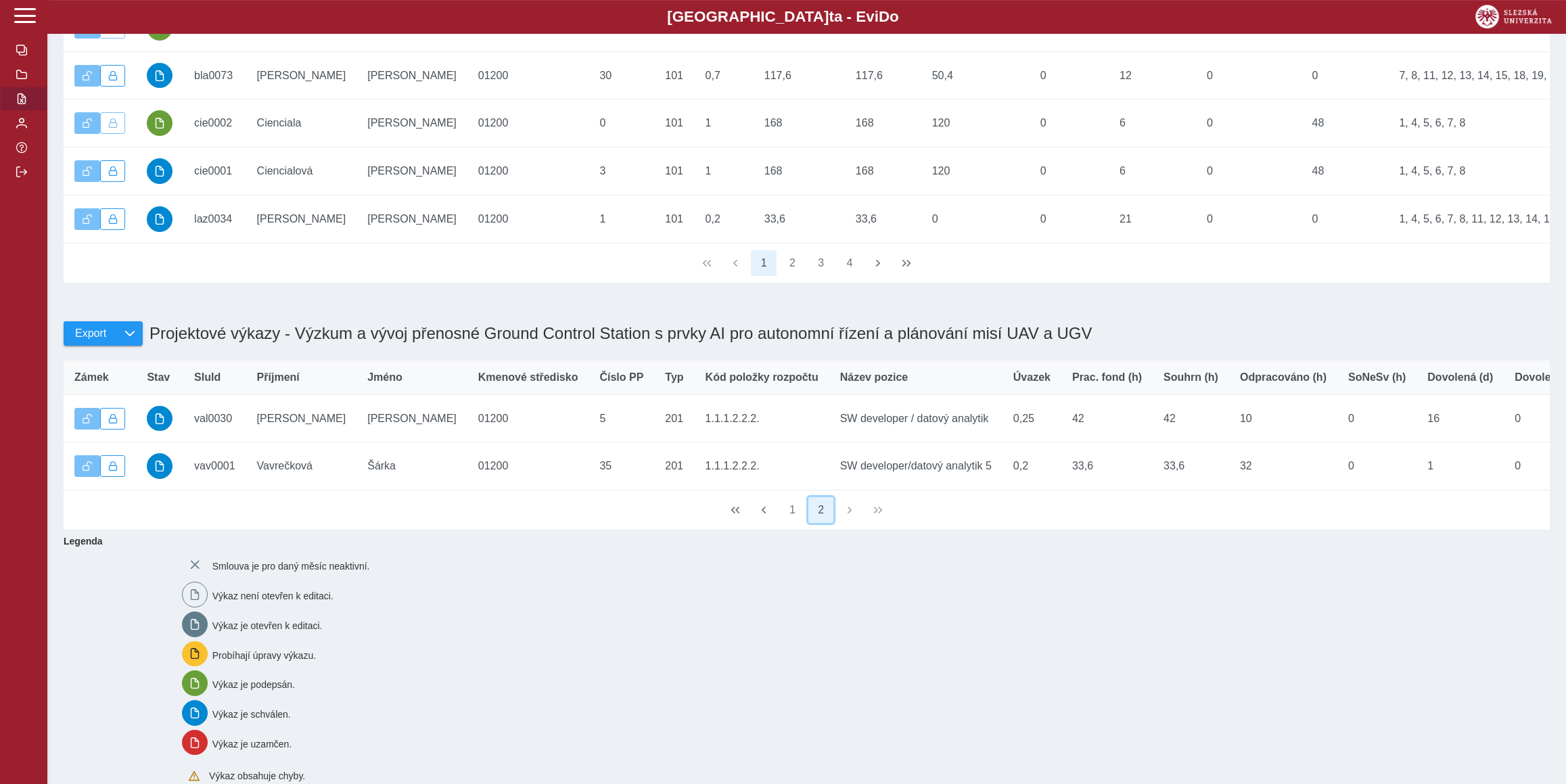
scroll to position [329, 0]
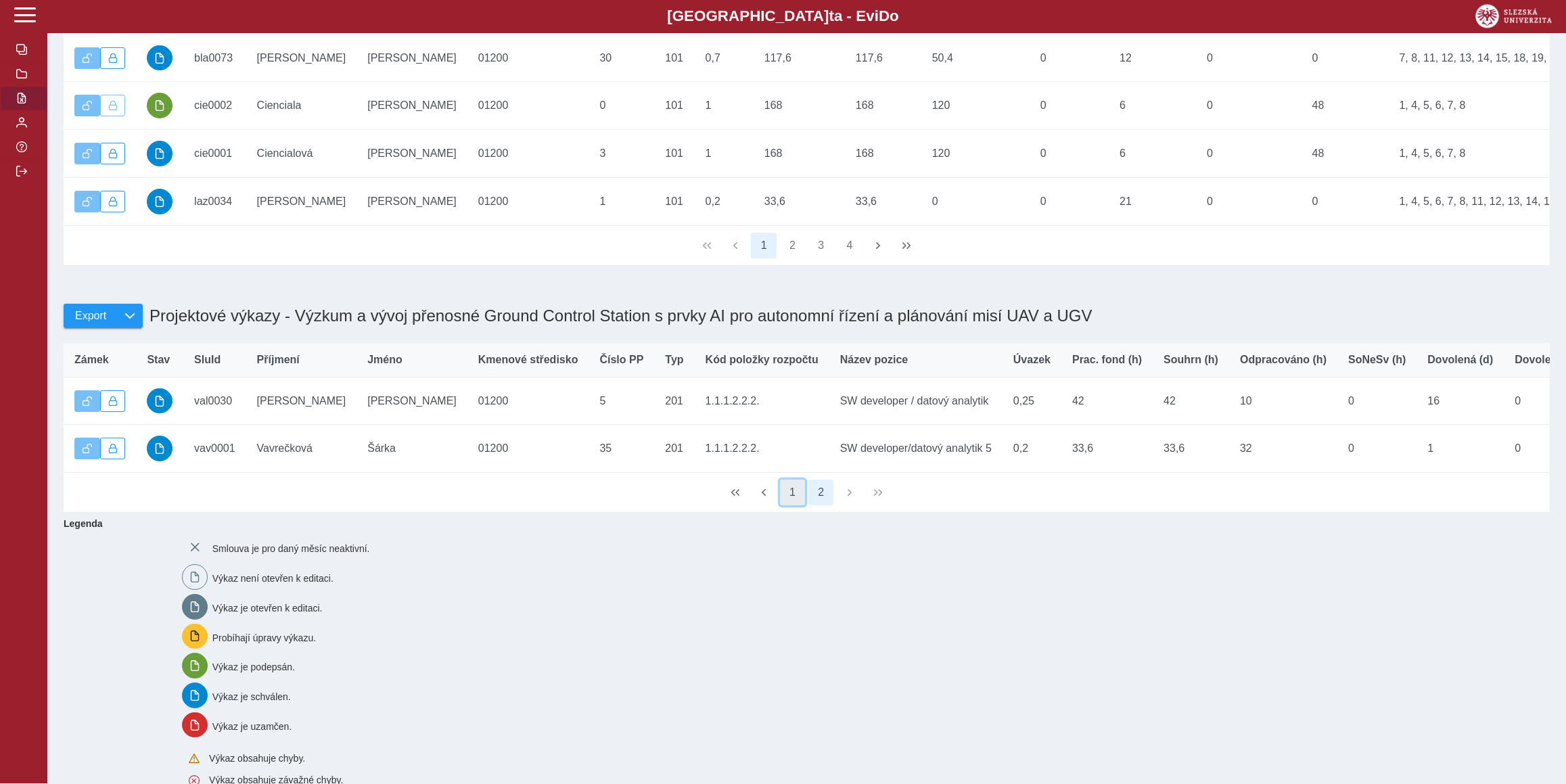
click at [788, 506] on button "1" at bounding box center [792, 493] width 26 height 26
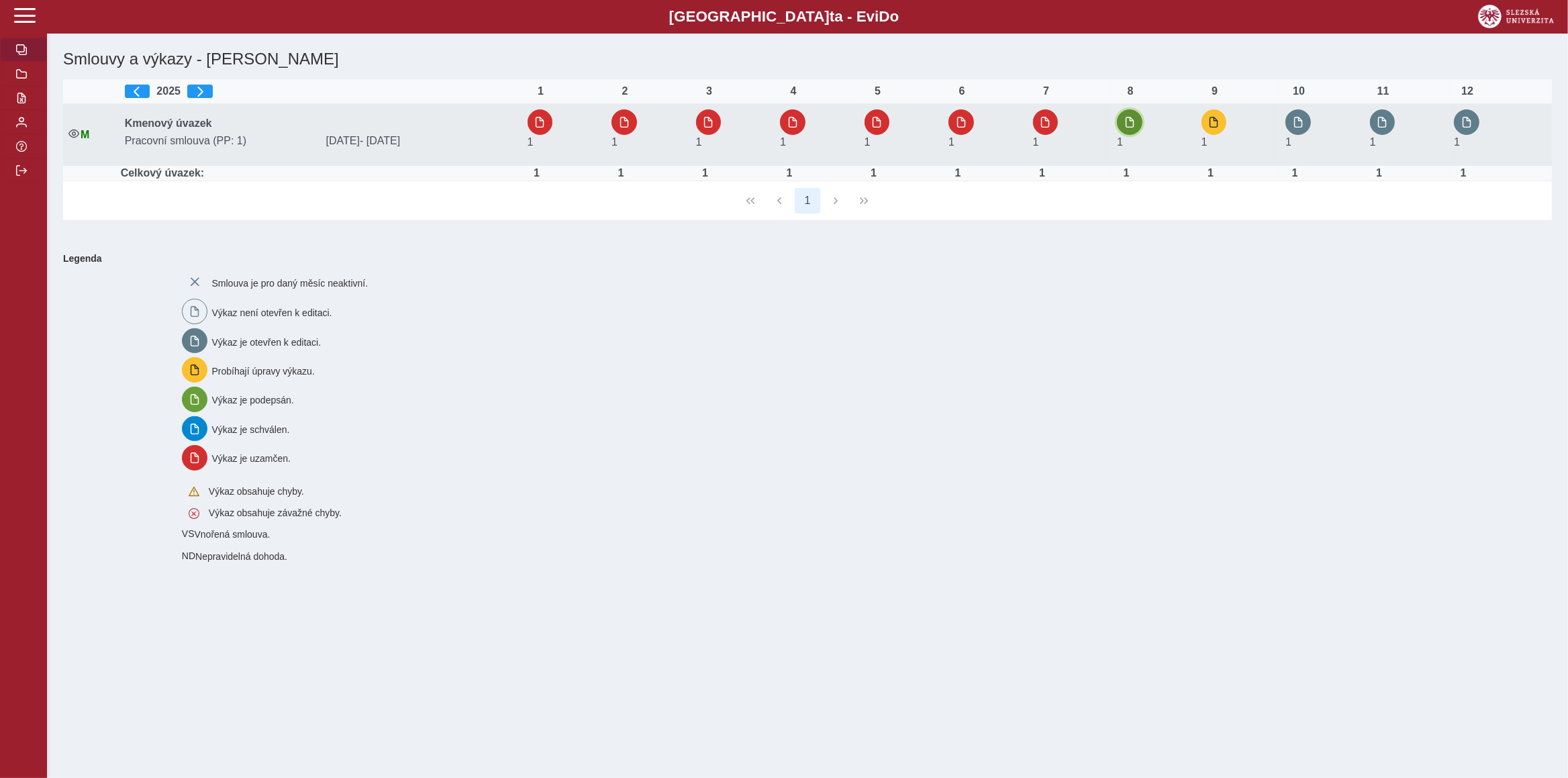
click at [1128, 120] on span "button" at bounding box center [1130, 122] width 11 height 11
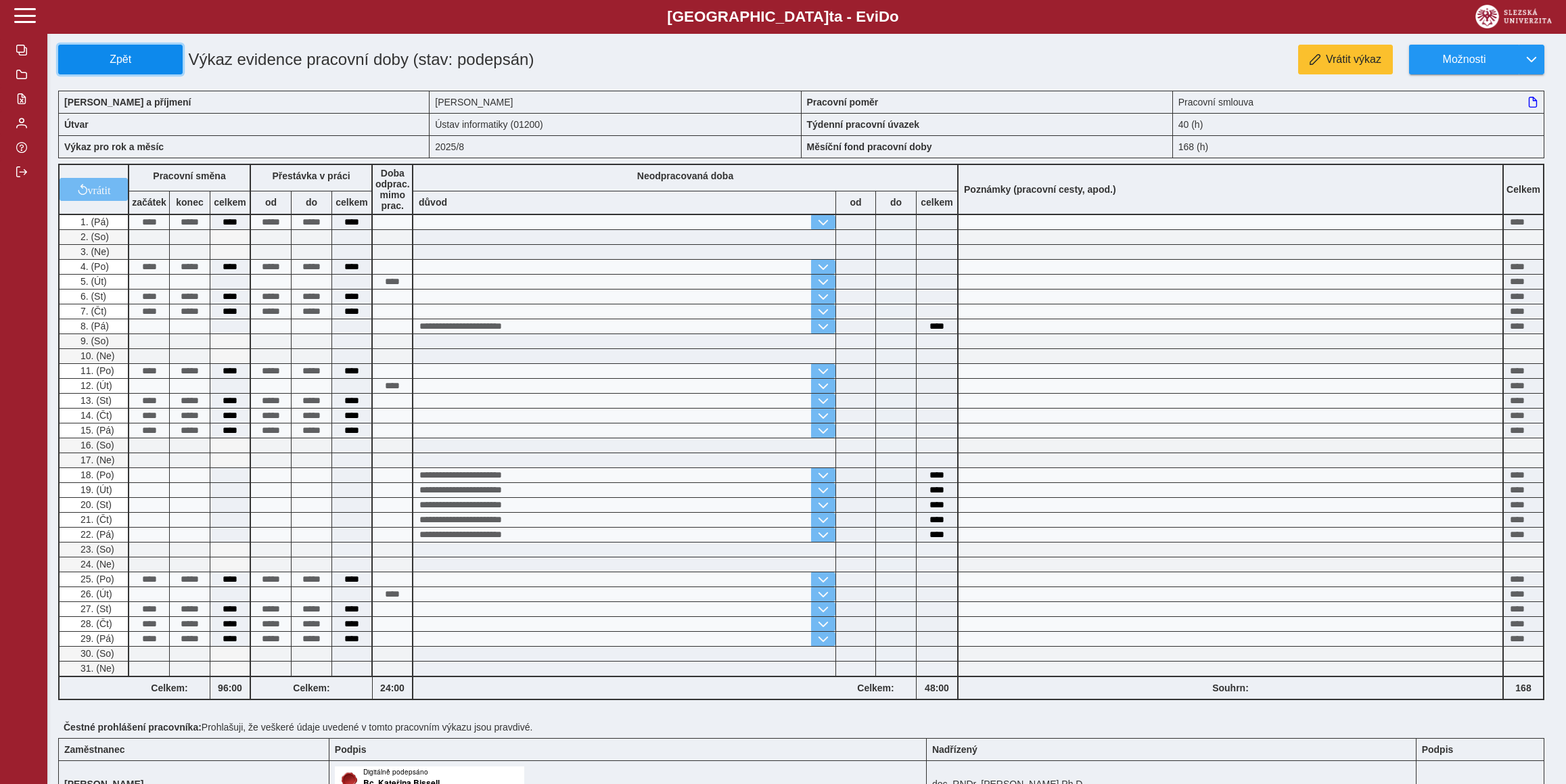
click at [156, 64] on span "Zpět" at bounding box center [120, 60] width 112 height 12
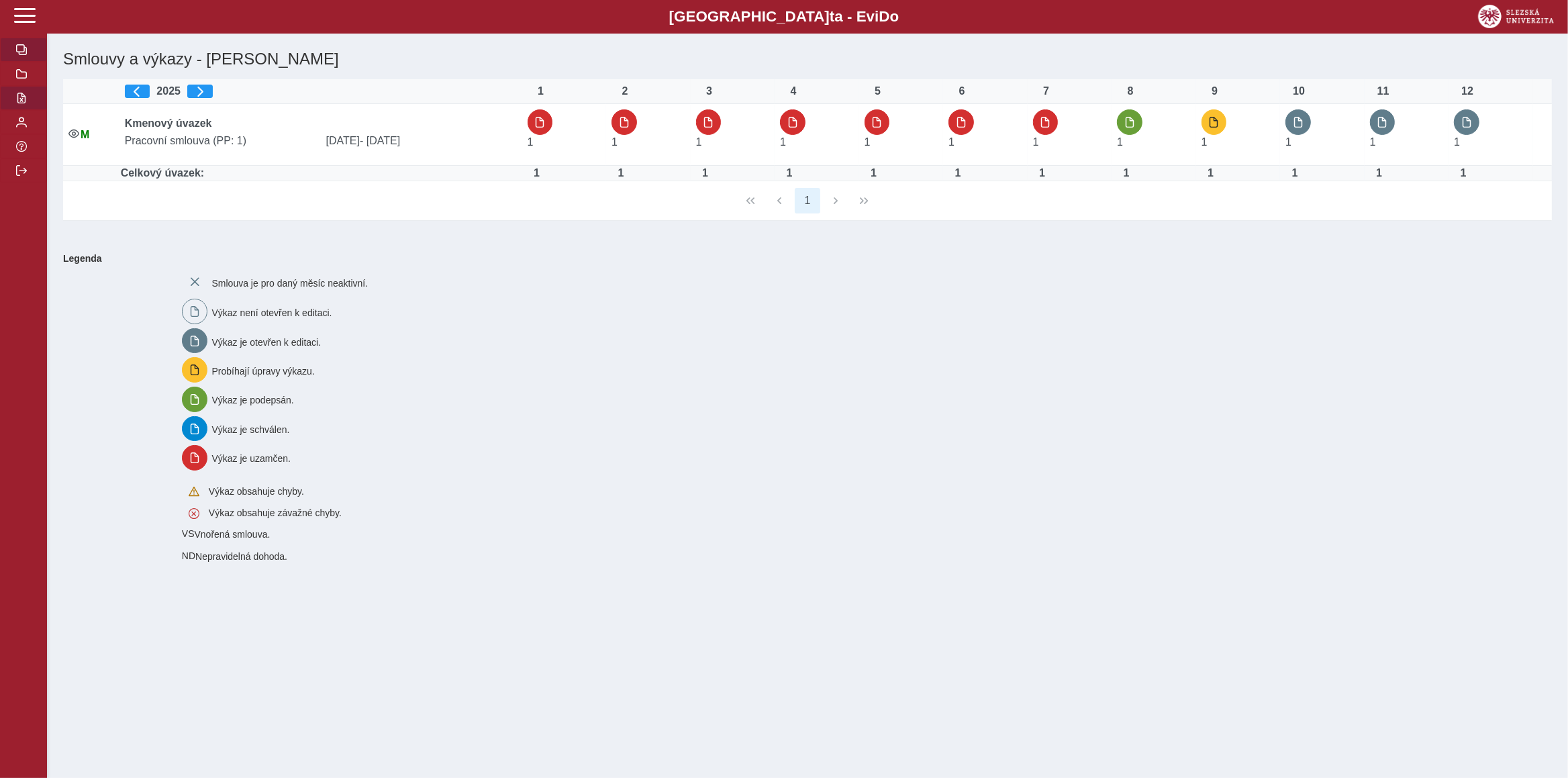
click at [19, 103] on span "button" at bounding box center [22, 98] width 11 height 11
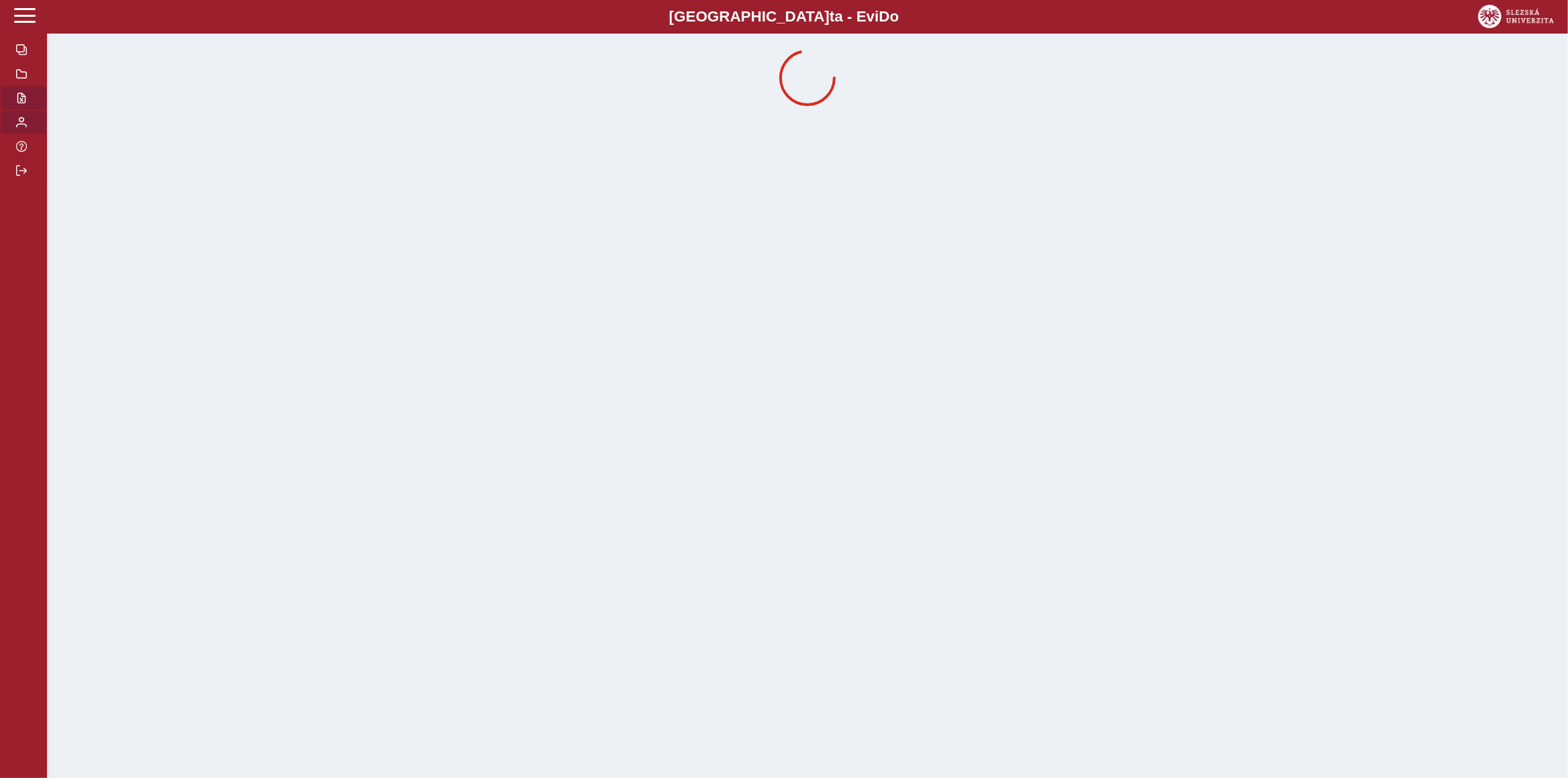
click at [21, 128] on span "button" at bounding box center [22, 122] width 11 height 11
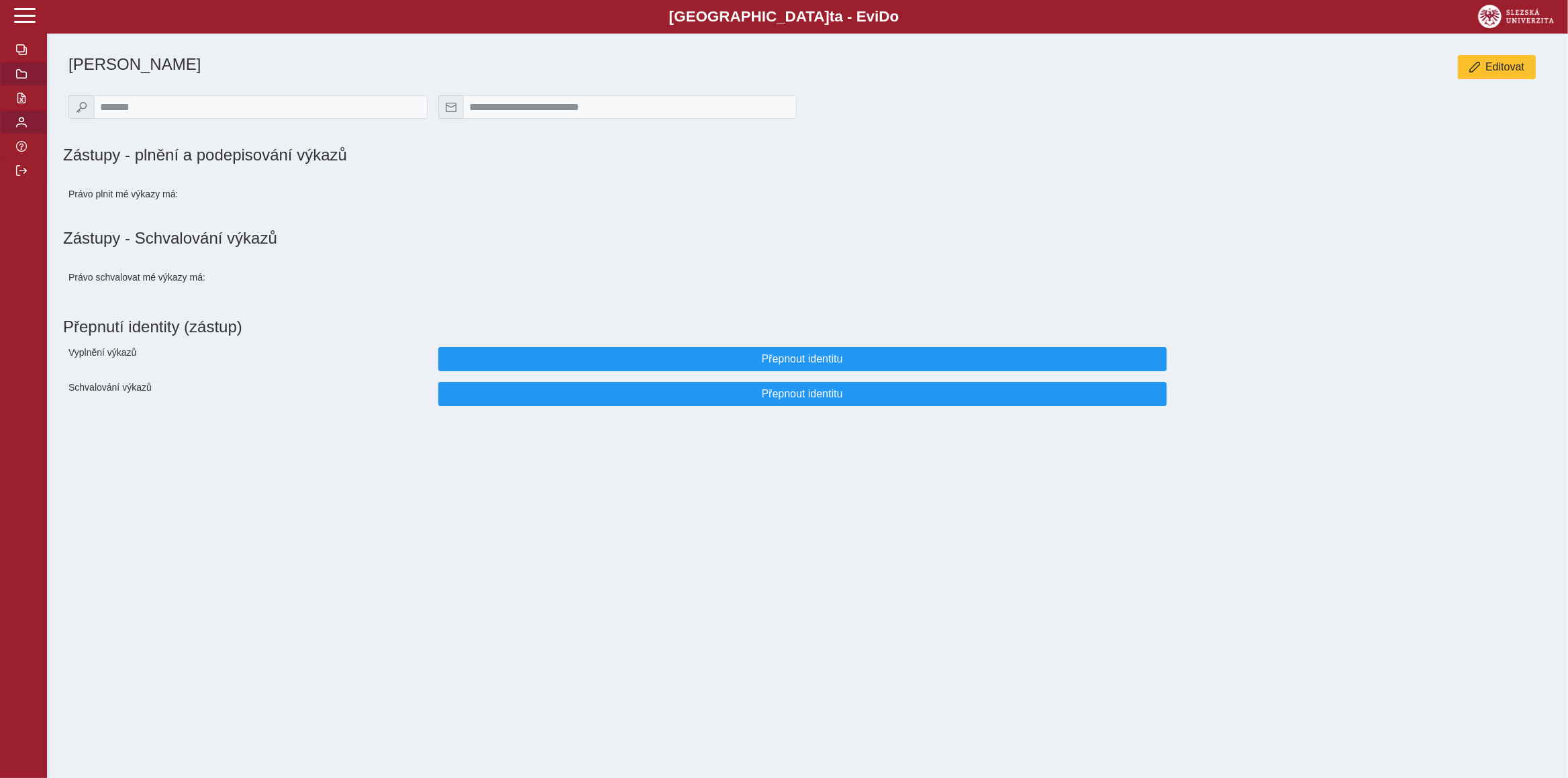
click at [24, 86] on button "button" at bounding box center [23, 73] width 47 height 24
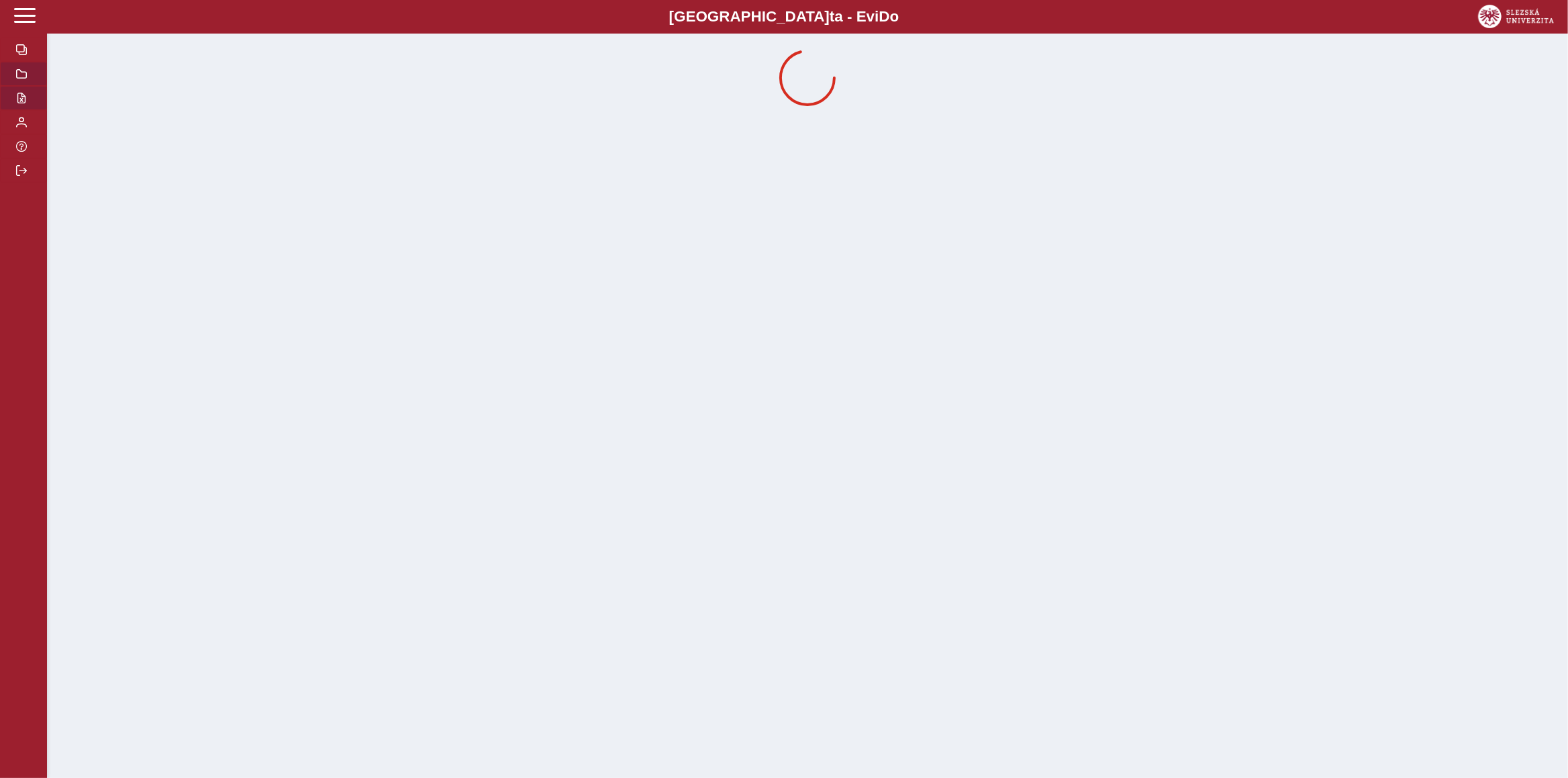
click at [18, 110] on button "button" at bounding box center [23, 98] width 47 height 24
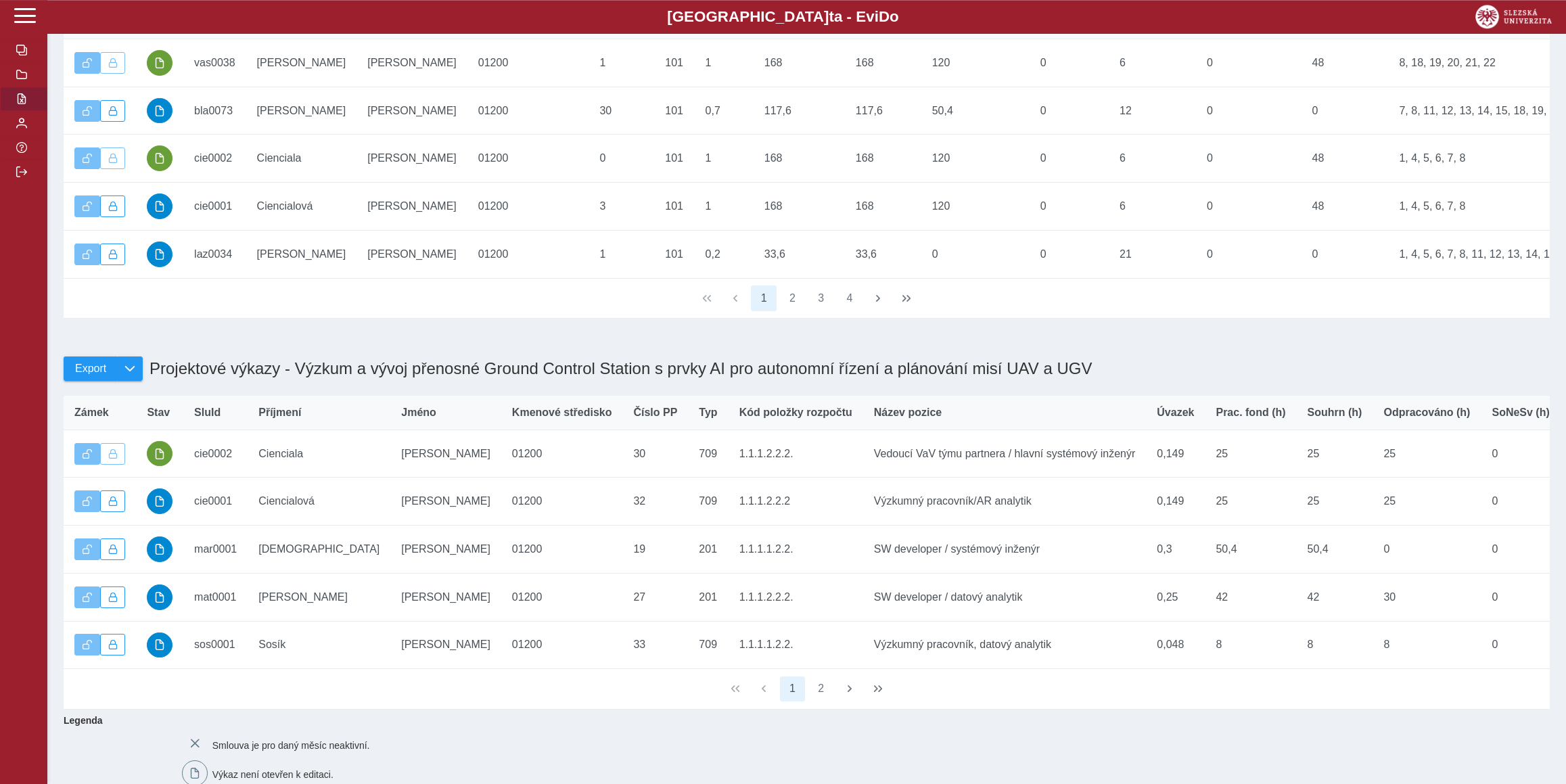
scroll to position [289, 0]
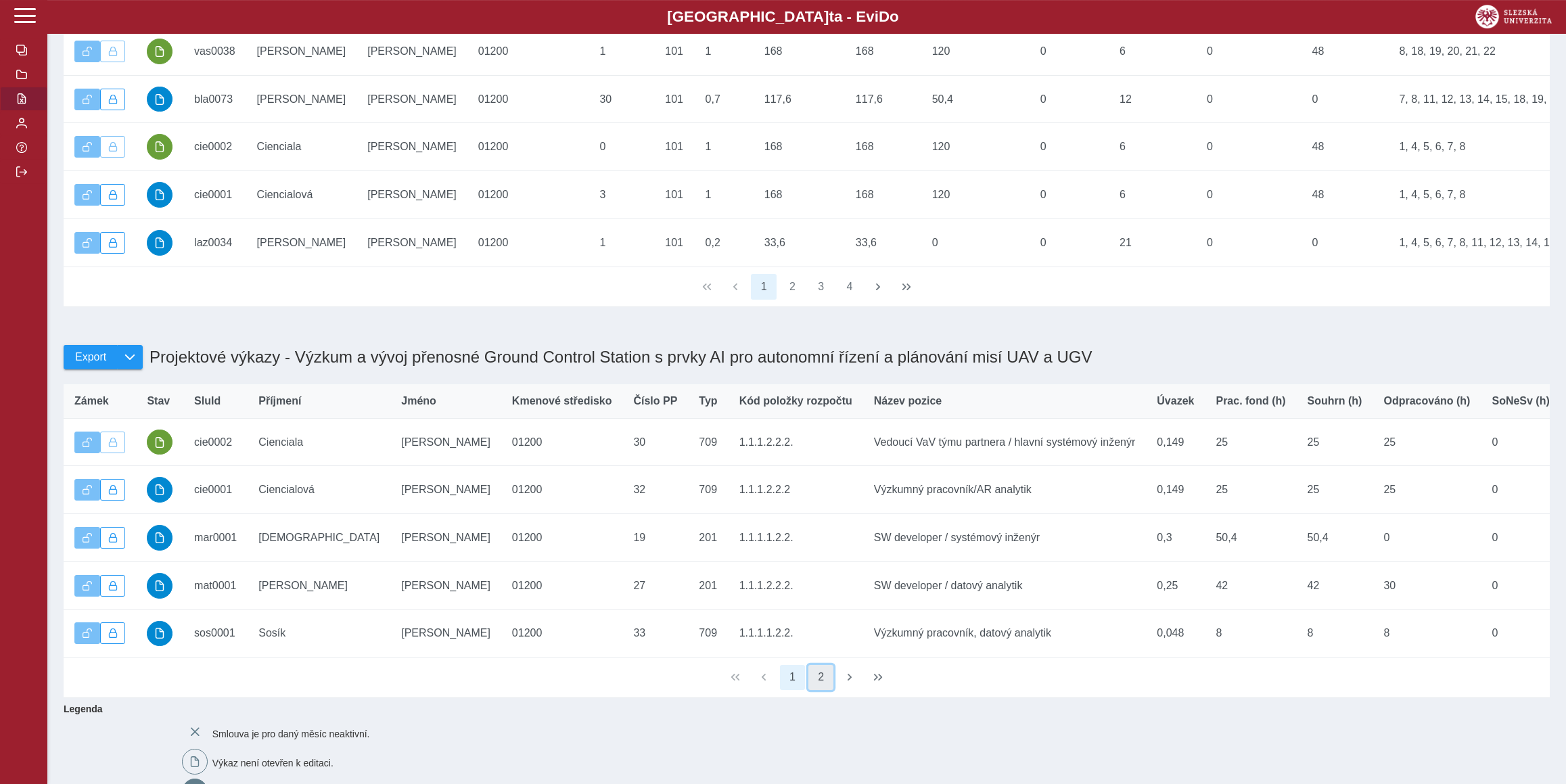
click at [826, 690] on button "2" at bounding box center [821, 677] width 26 height 26
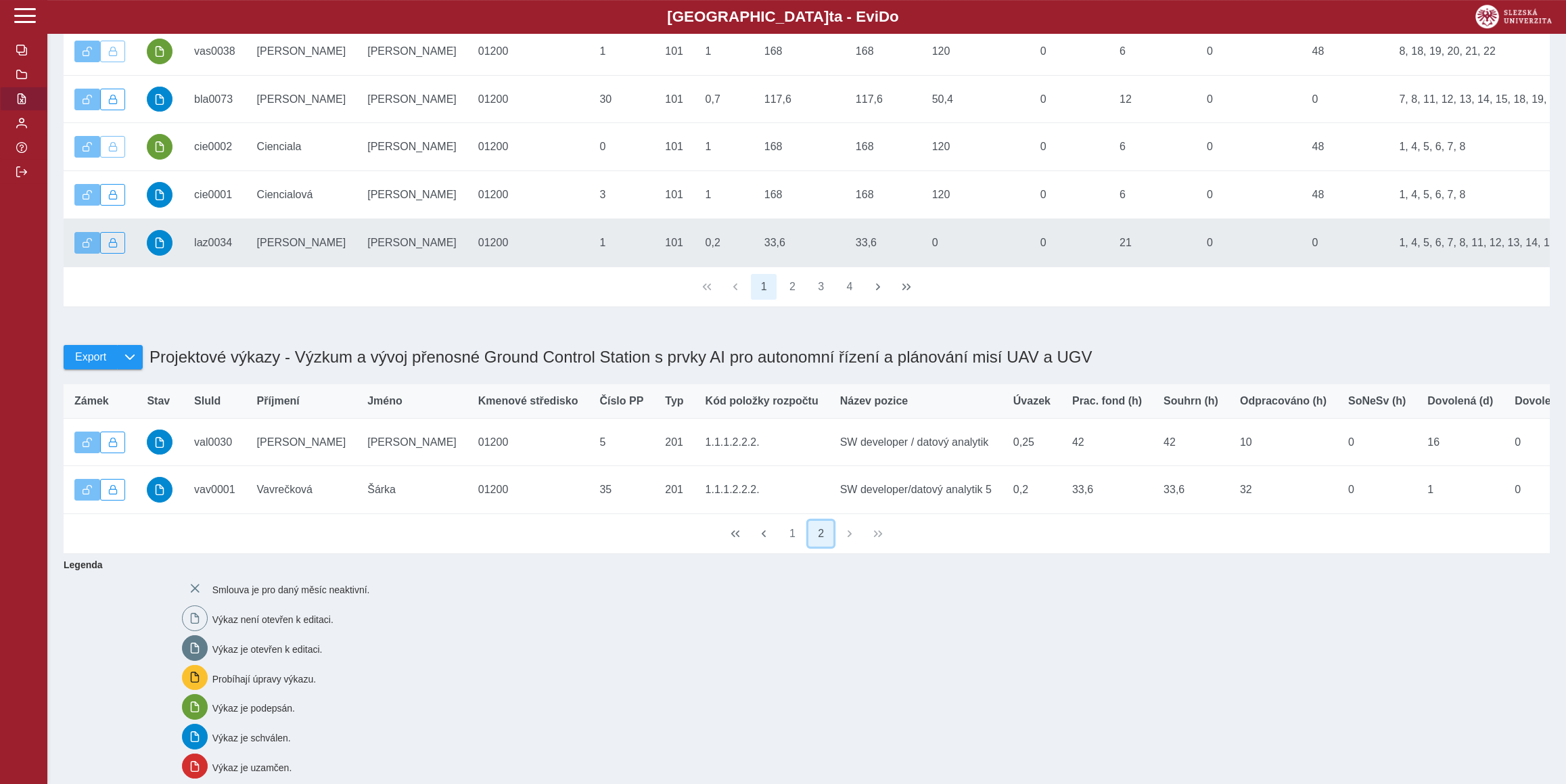
scroll to position [0, 0]
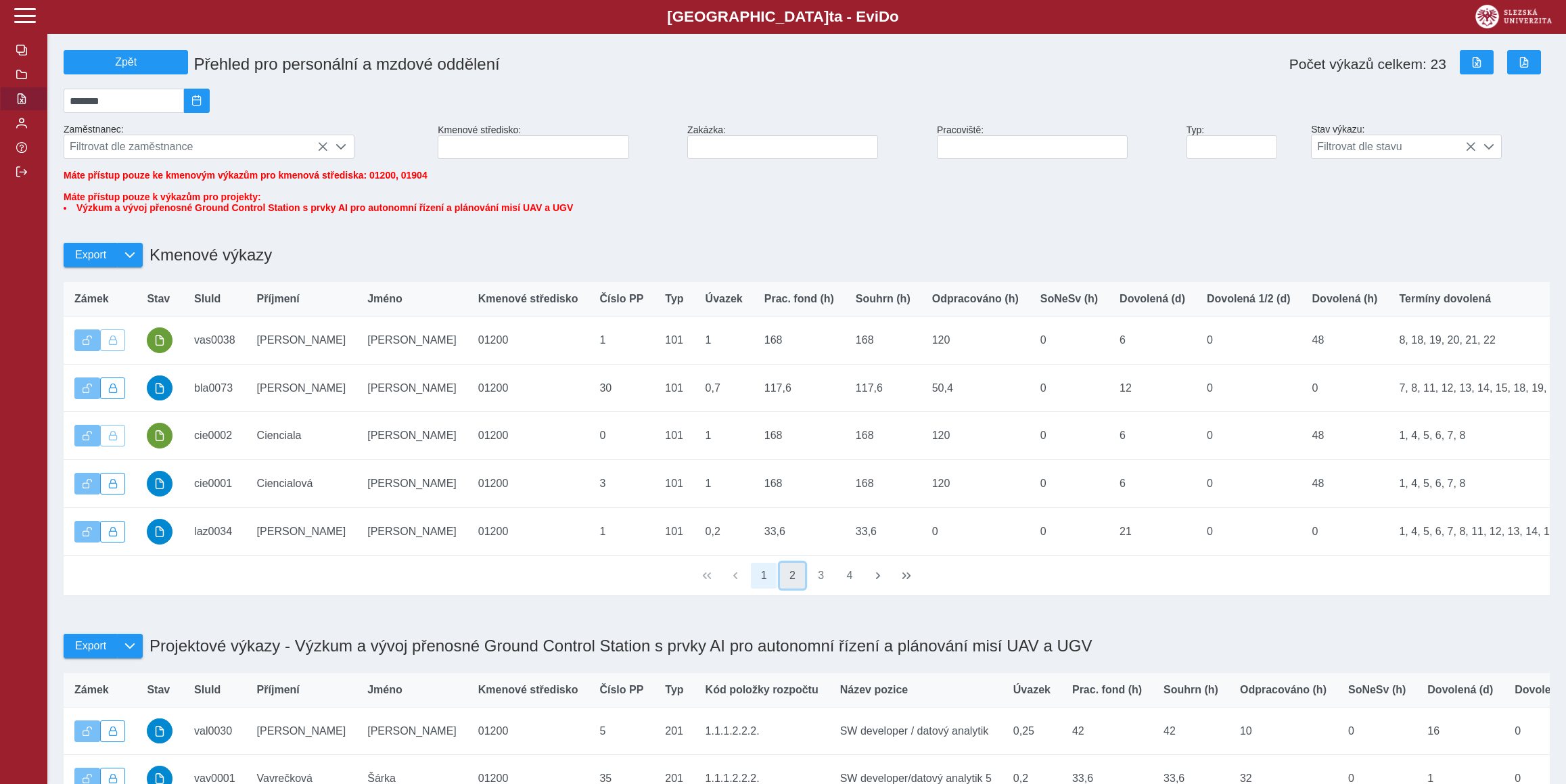
click at [795, 588] on button "2" at bounding box center [792, 575] width 26 height 26
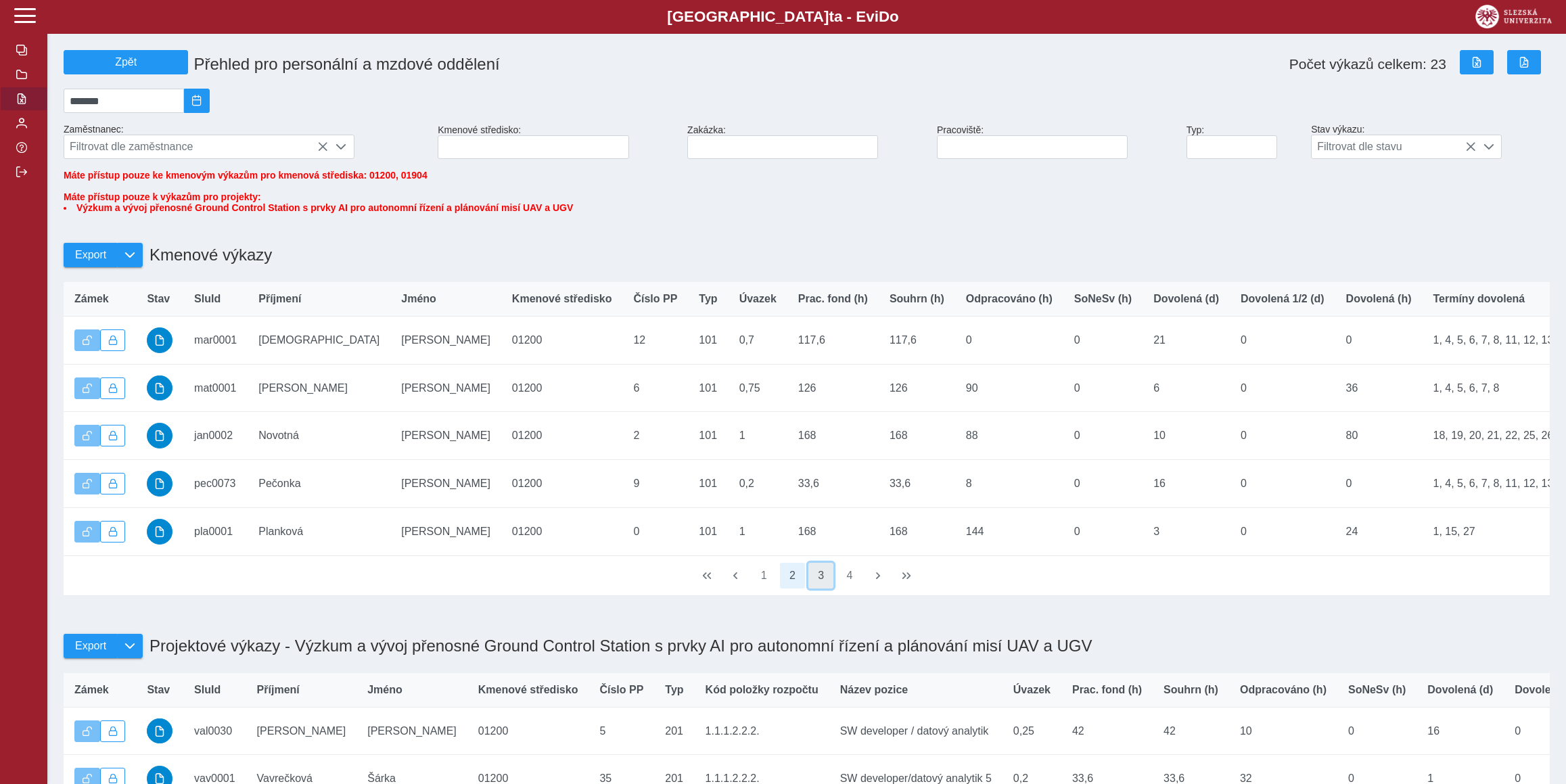
click at [819, 588] on button "3" at bounding box center [821, 575] width 26 height 26
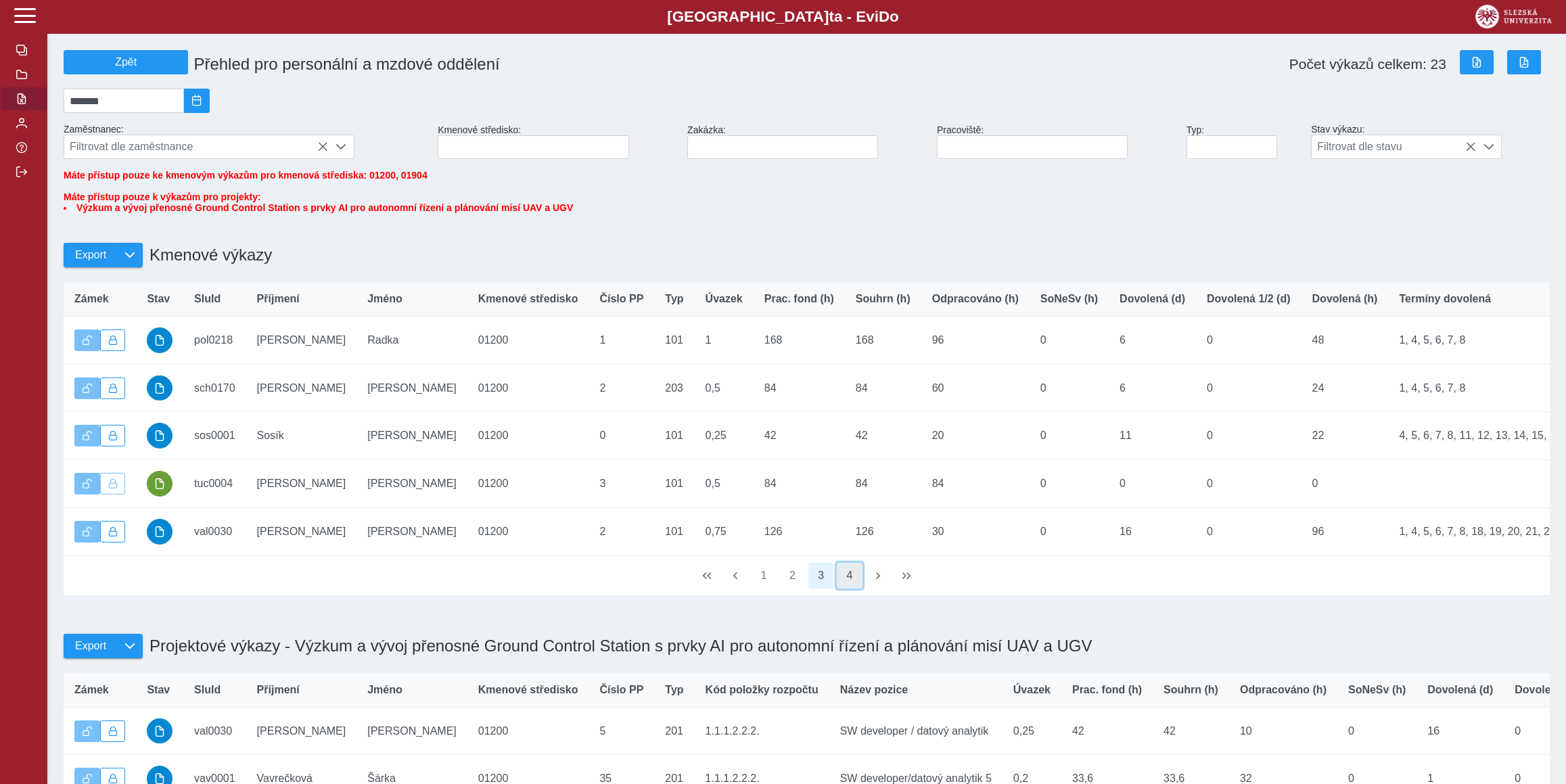
click at [849, 588] on button "4" at bounding box center [849, 575] width 26 height 26
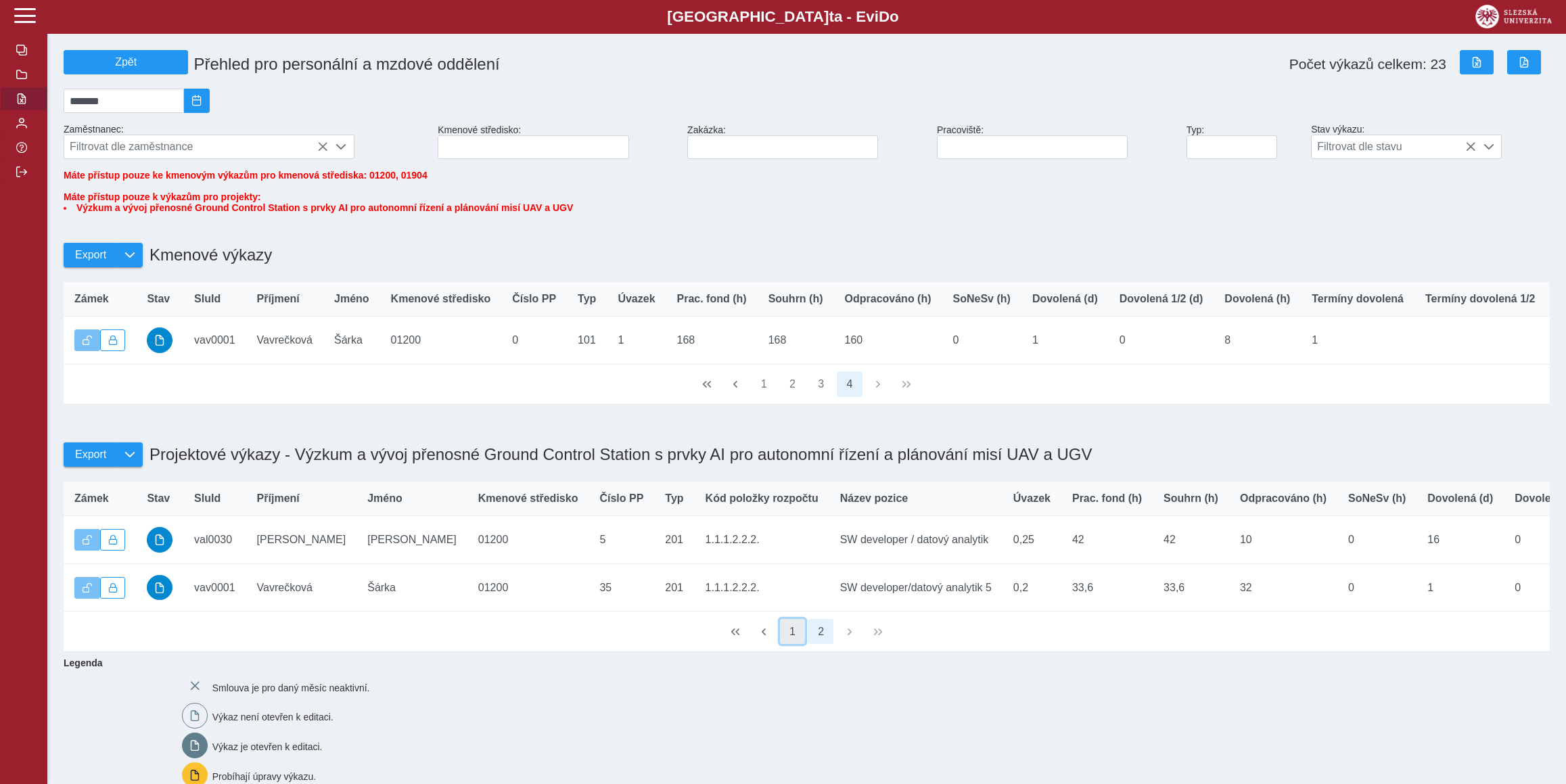
click at [788, 645] on button "1" at bounding box center [792, 631] width 26 height 26
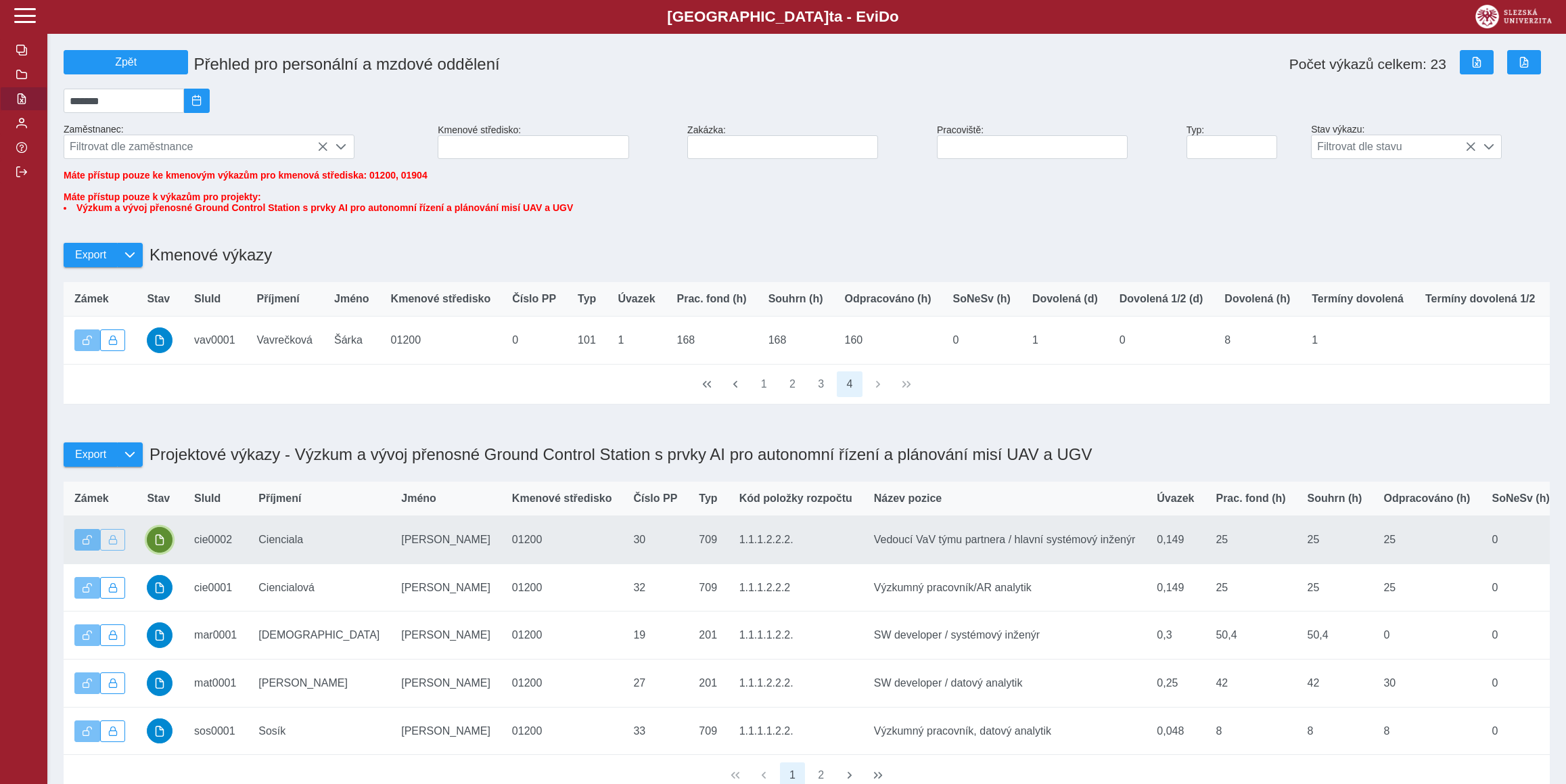
click at [159, 545] on span "button" at bounding box center [160, 540] width 11 height 11
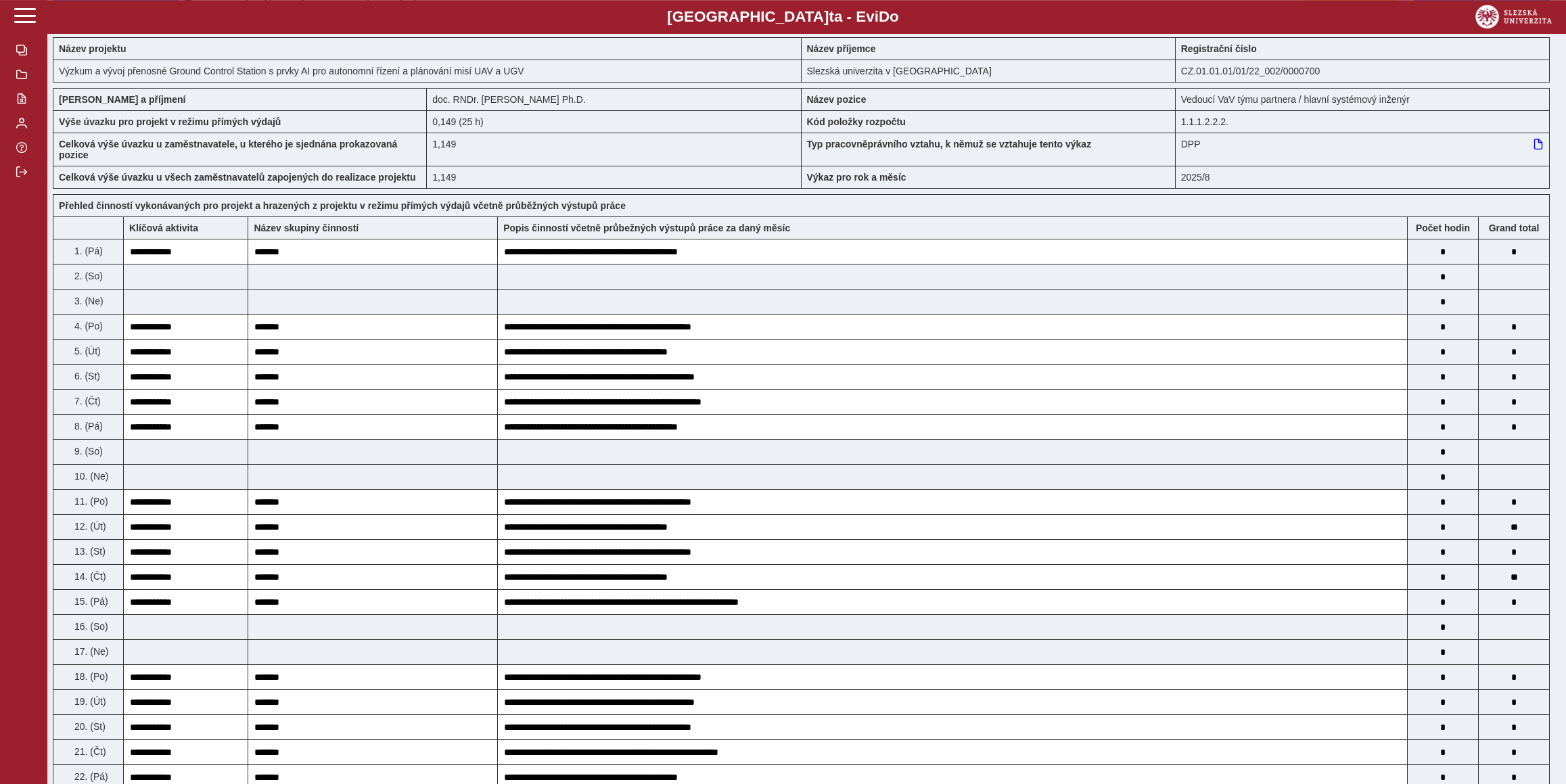
scroll to position [24, 0]
